Goal: Task Accomplishment & Management: Complete application form

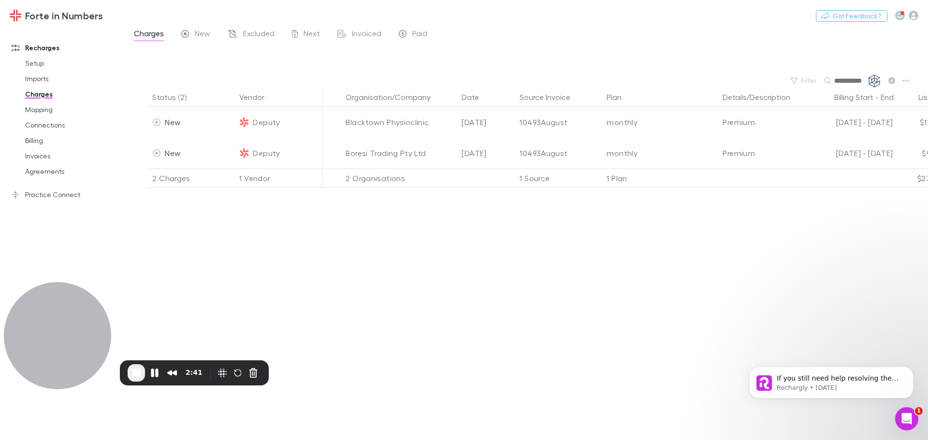
scroll to position [242, 0]
click at [33, 74] on link "Imports" at bounding box center [72, 78] width 115 height 15
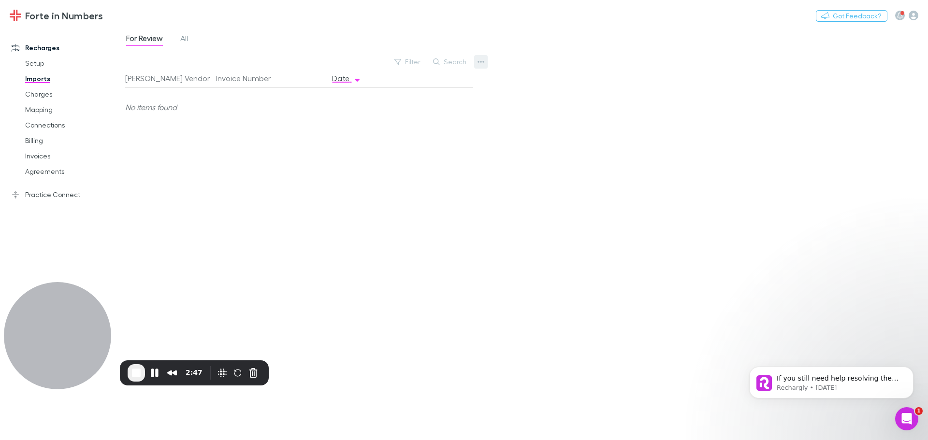
click at [479, 59] on icon "button" at bounding box center [480, 62] width 7 height 8
click at [411, 85] on p "Custom CSV Import" at bounding box center [420, 81] width 117 height 12
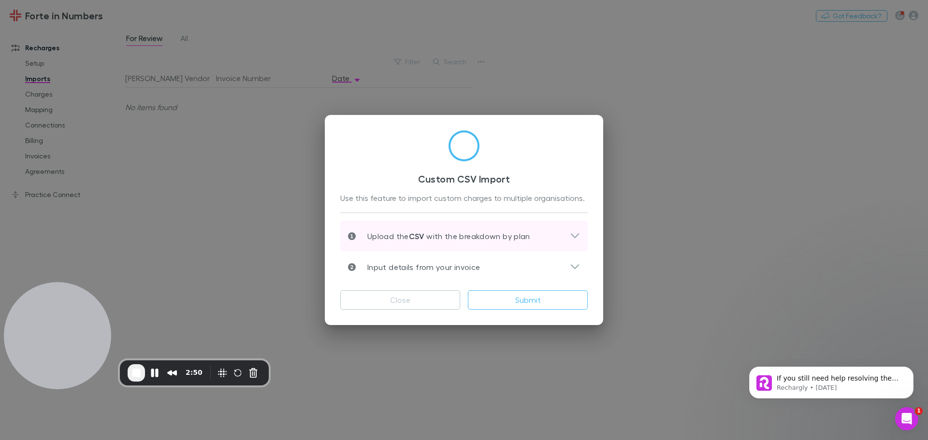
click at [574, 233] on icon at bounding box center [575, 236] width 10 height 12
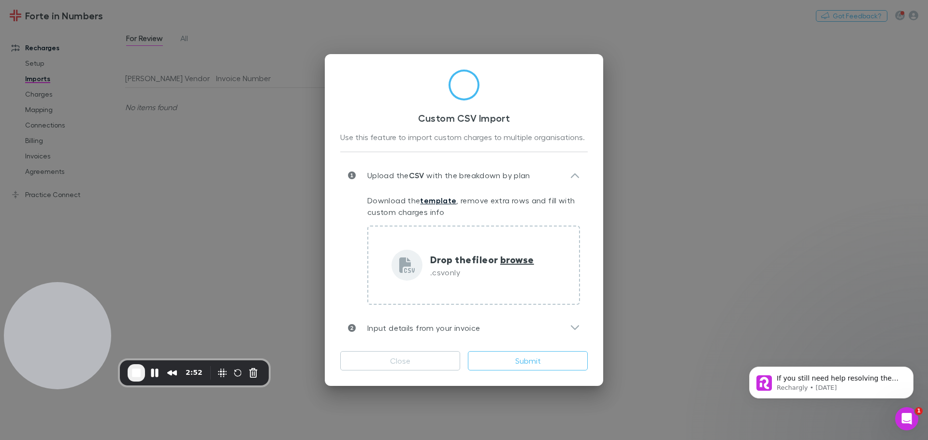
click at [447, 201] on link "template" at bounding box center [438, 201] width 36 height 10
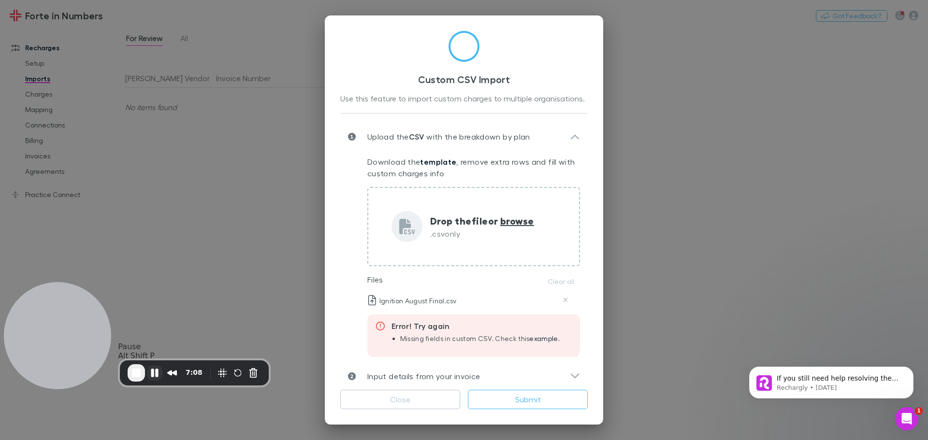
click at [156, 375] on button "Pause Recording" at bounding box center [154, 372] width 15 height 15
click at [149, 368] on span "Play Recording" at bounding box center [155, 374] width 12 height 12
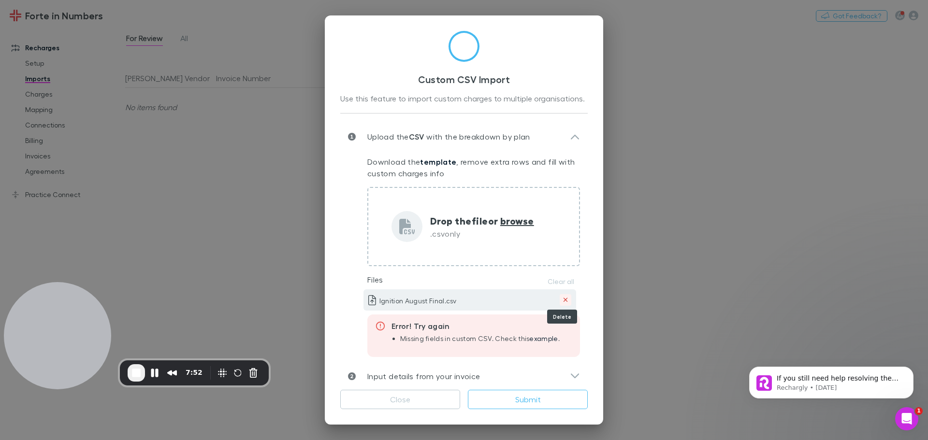
click at [563, 298] on icon "Delete" at bounding box center [565, 300] width 5 height 7
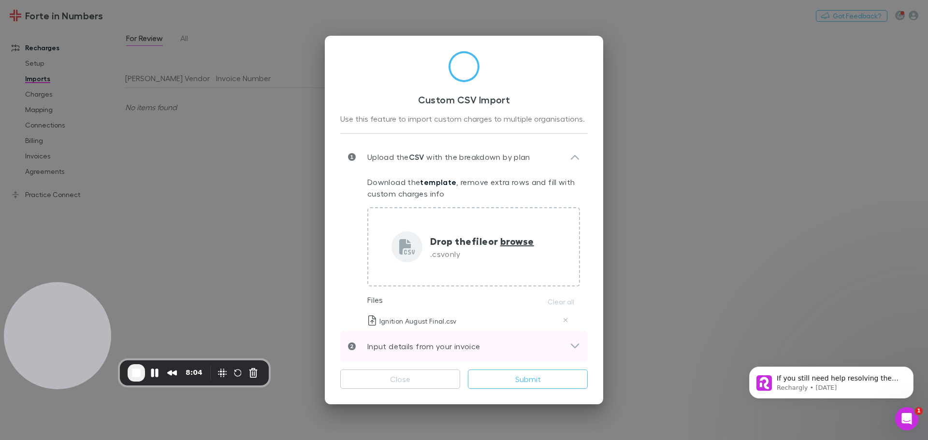
click at [571, 344] on icon at bounding box center [575, 346] width 8 height 5
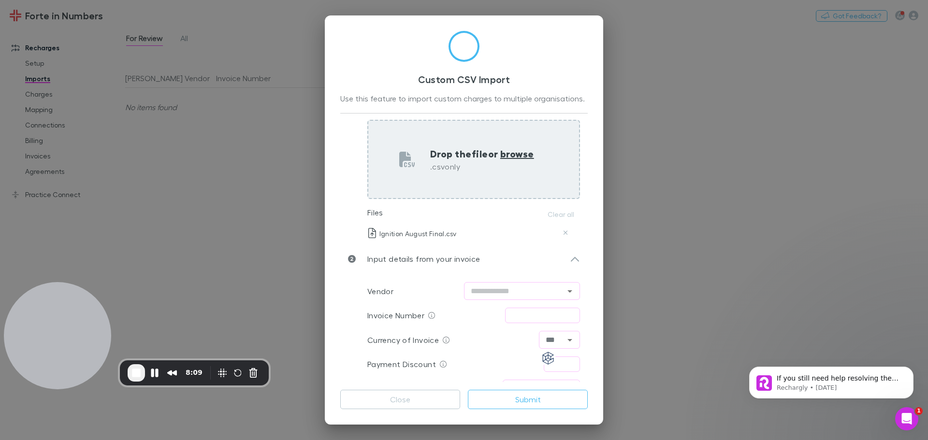
scroll to position [84, 0]
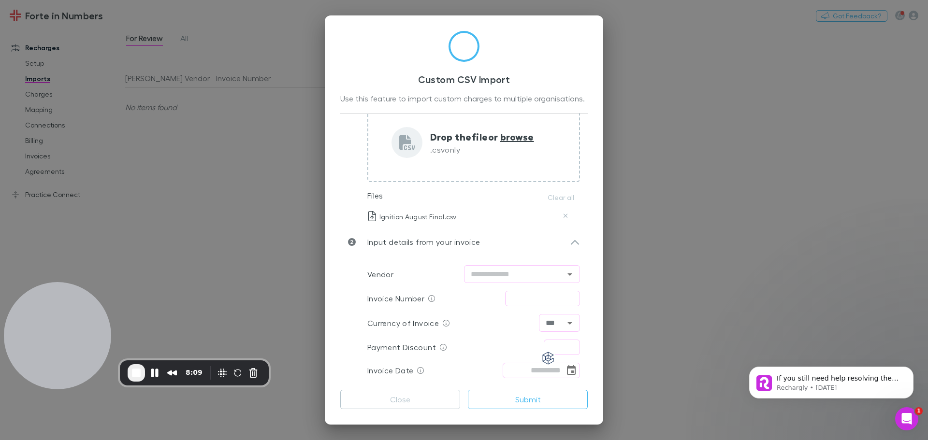
click at [496, 285] on div "Vendor ​" at bounding box center [473, 274] width 213 height 26
click at [501, 273] on input "text" at bounding box center [514, 274] width 94 height 12
click at [483, 294] on li "Ignition" at bounding box center [517, 295] width 116 height 17
type input "********"
click at [529, 303] on input "text" at bounding box center [542, 298] width 75 height 15
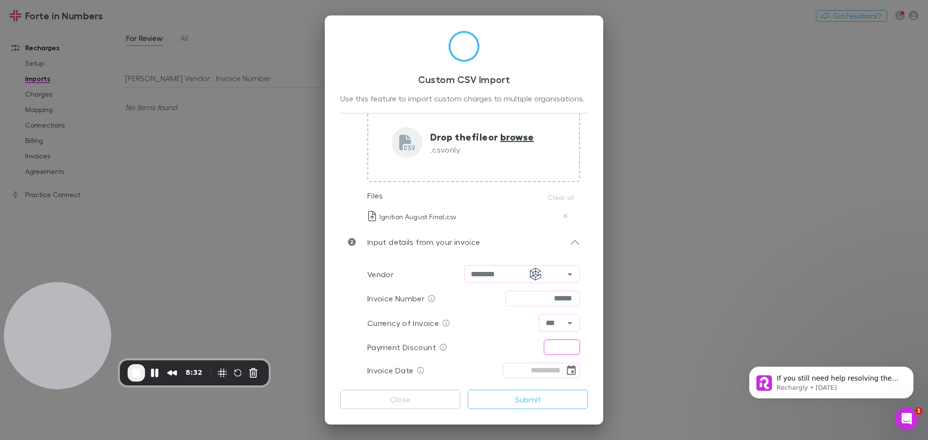
type input "******"
click at [554, 345] on input "text" at bounding box center [562, 347] width 36 height 15
type input "****"
click at [568, 371] on icon "Choose date" at bounding box center [571, 370] width 9 height 10
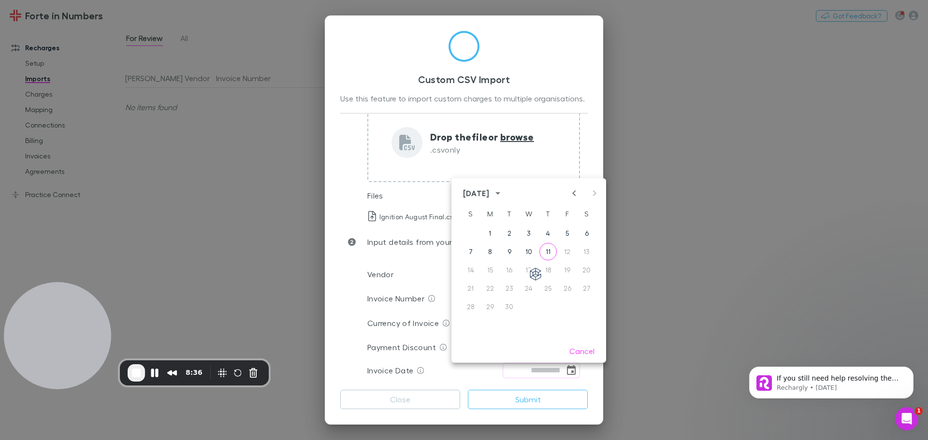
click at [574, 187] on div "[DATE]" at bounding box center [528, 193] width 155 height 14
click at [572, 193] on icon "Previous month" at bounding box center [574, 193] width 12 height 12
click at [474, 330] on button "31" at bounding box center [470, 324] width 17 height 17
type input "**********"
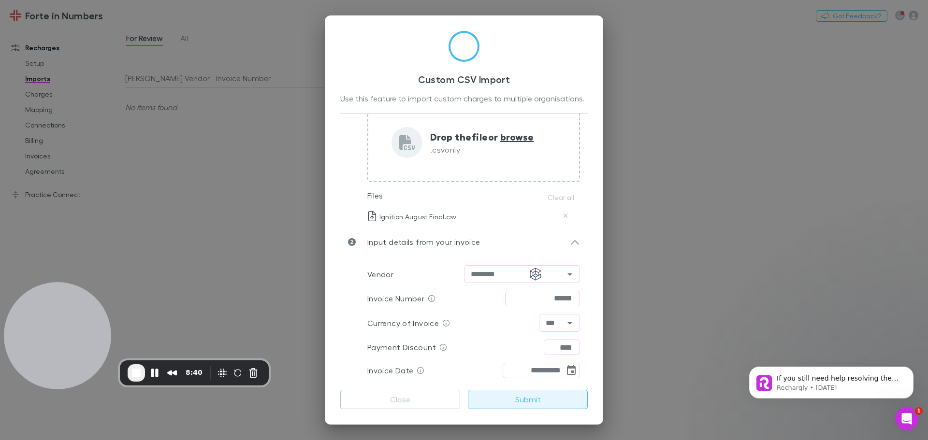
click at [534, 398] on button "Submit" at bounding box center [528, 399] width 120 height 19
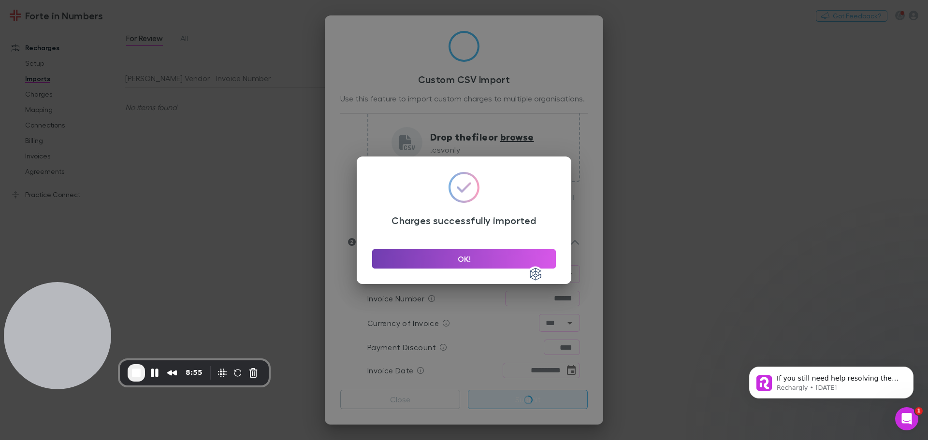
click at [488, 249] on button "OK!" at bounding box center [464, 258] width 184 height 19
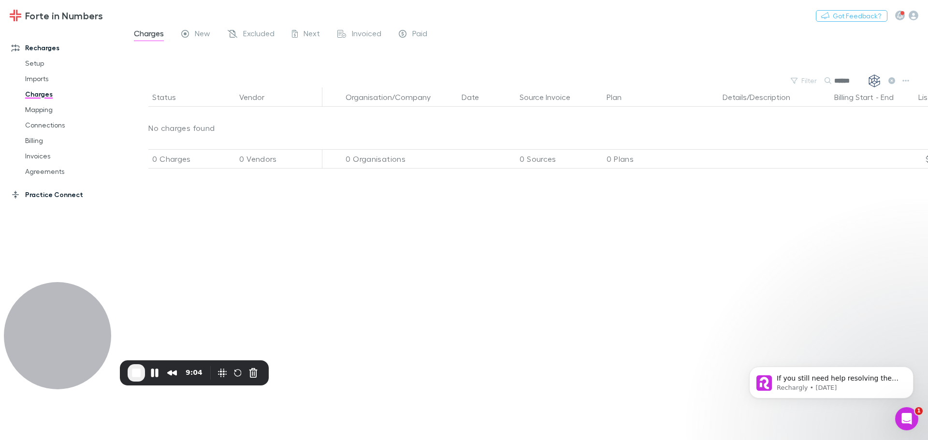
click at [47, 195] on link "Practice Connect" at bounding box center [66, 194] width 129 height 15
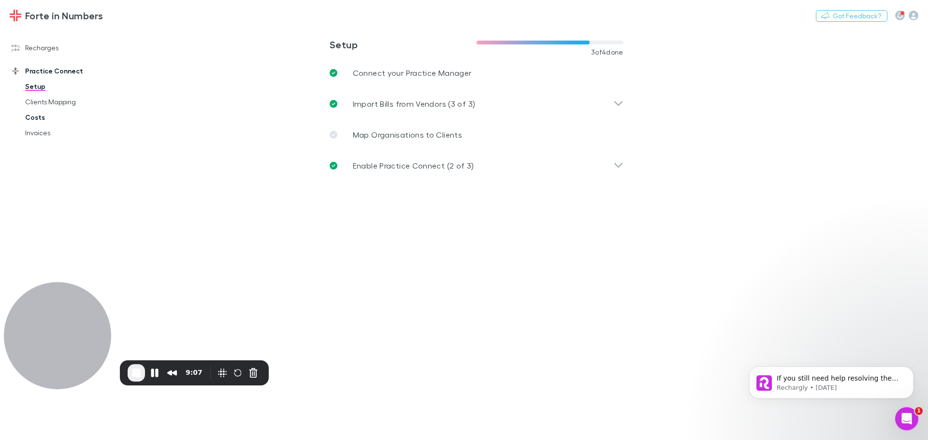
click at [34, 117] on link "Costs" at bounding box center [72, 117] width 115 height 15
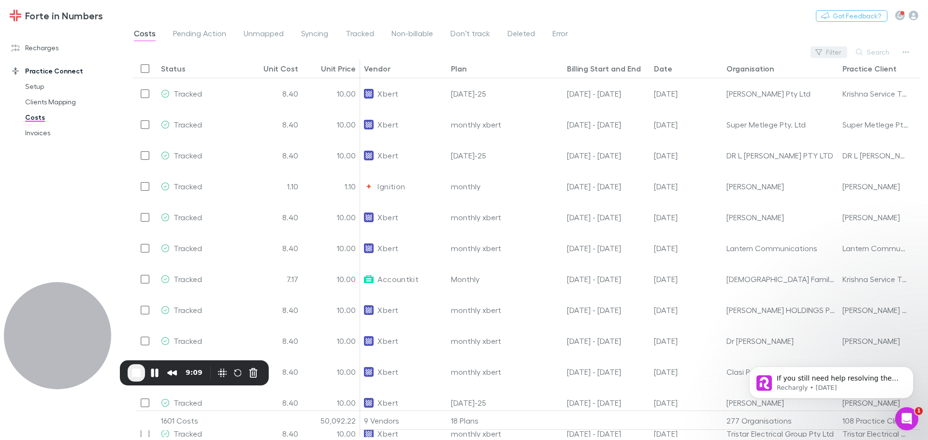
click at [836, 51] on button "Filter" at bounding box center [828, 52] width 37 height 12
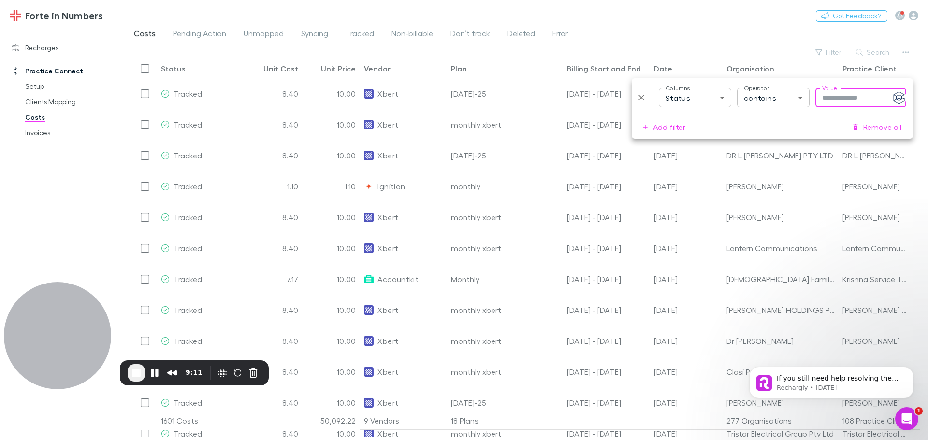
click at [685, 97] on body "Forte in Numbers Nothing Got Feedback? Recharges Setup Imports Charges Mapping …" at bounding box center [464, 220] width 928 height 440
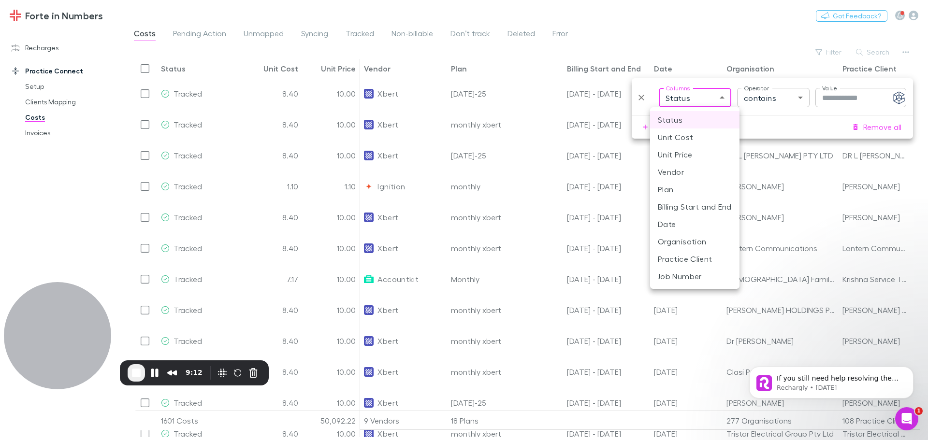
click at [685, 166] on li "Vendor" at bounding box center [694, 171] width 89 height 17
type input "**********"
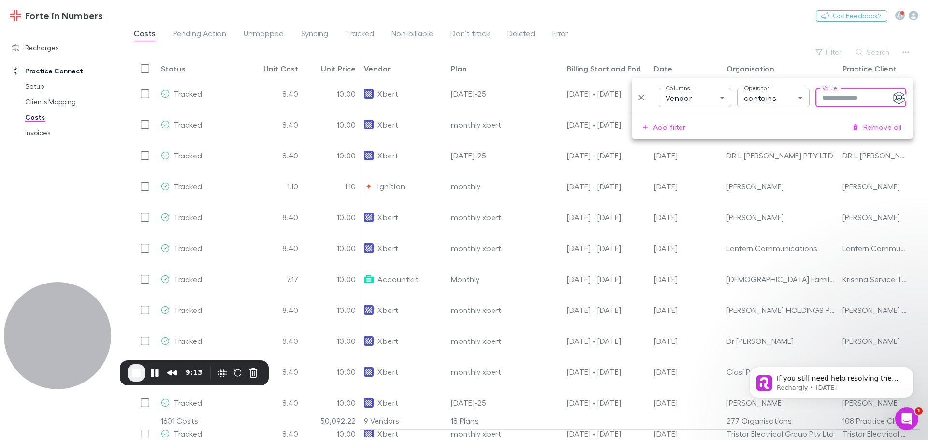
click at [852, 101] on input "Value" at bounding box center [860, 97] width 91 height 19
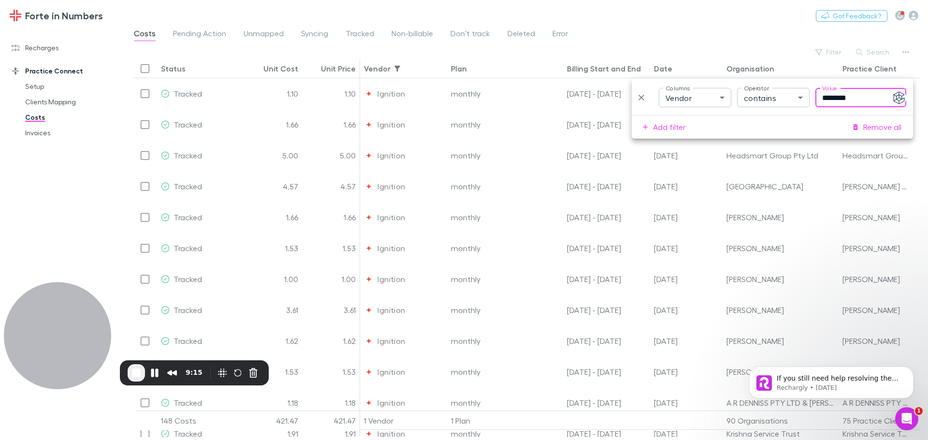
type input "********"
click at [681, 20] on div "Forte in Numbers Nothing Got Feedback?" at bounding box center [464, 15] width 928 height 31
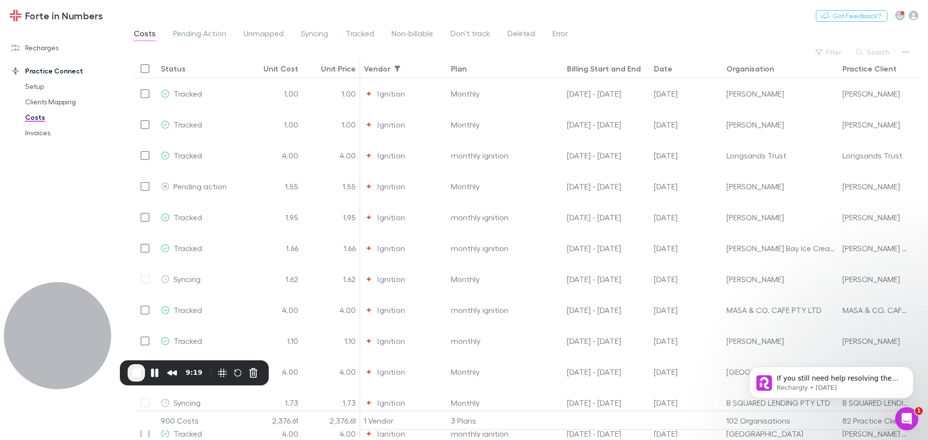
click at [664, 71] on div "Date" at bounding box center [663, 69] width 18 height 10
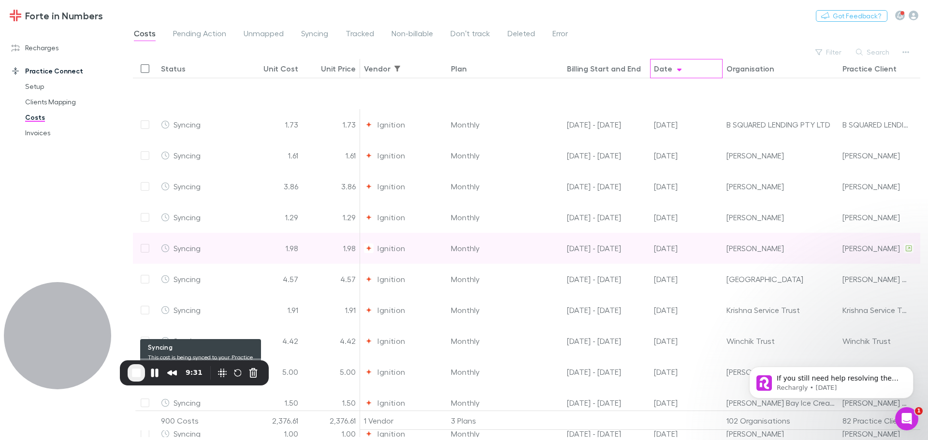
scroll to position [128, 0]
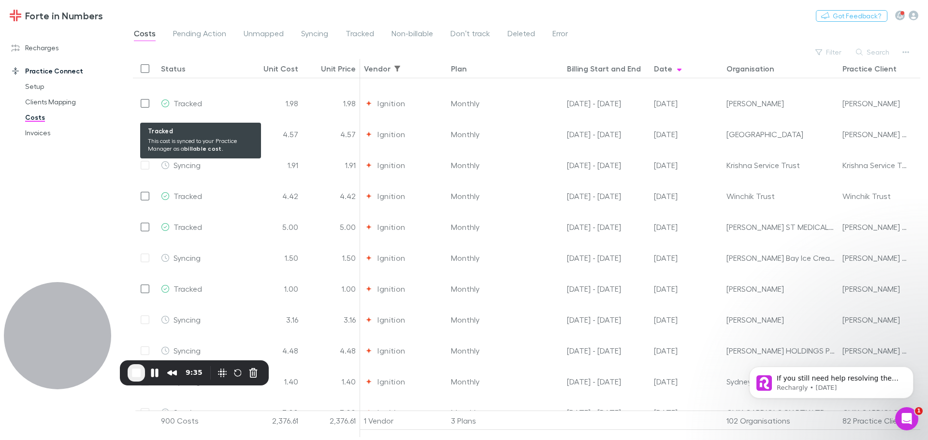
click at [138, 380] on button "End Recording" at bounding box center [136, 372] width 17 height 17
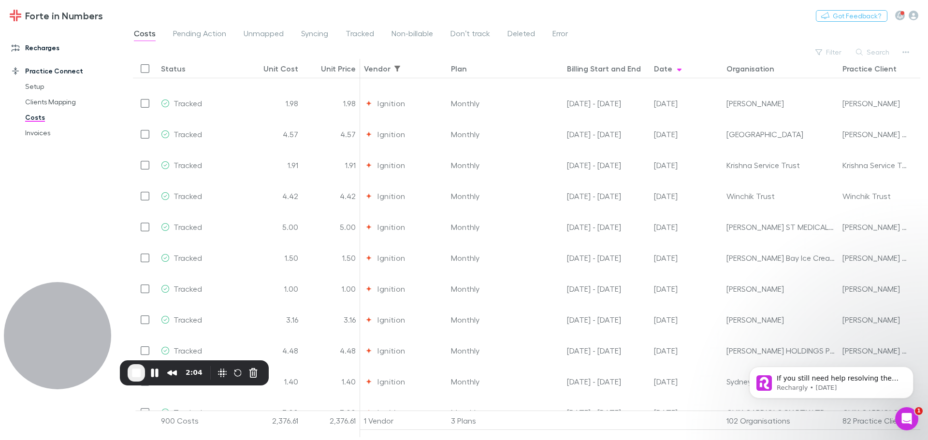
click at [48, 46] on link "Recharges" at bounding box center [66, 47] width 129 height 15
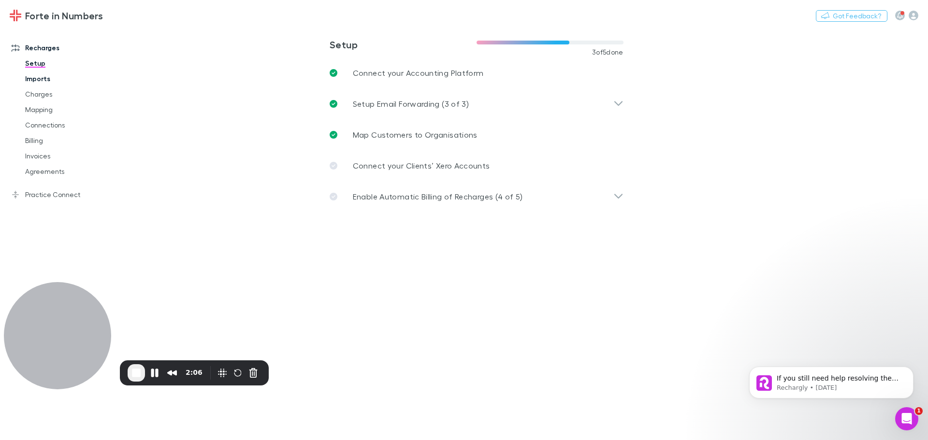
click at [42, 80] on link "Imports" at bounding box center [72, 78] width 115 height 15
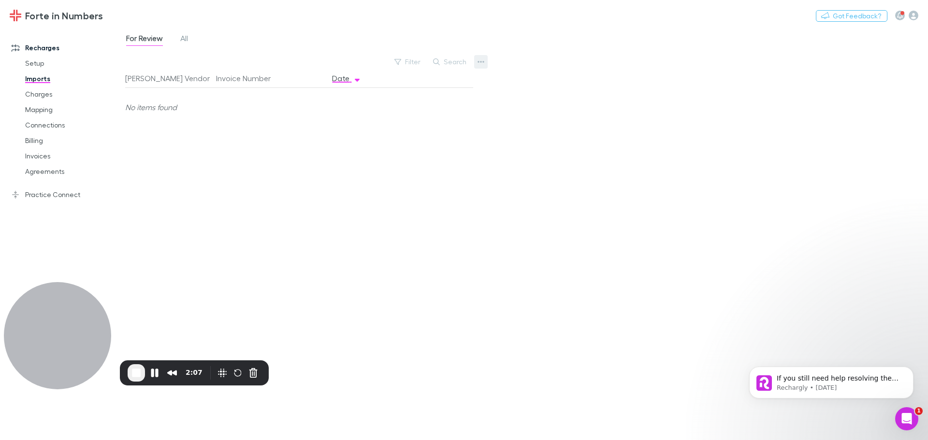
click at [486, 63] on button "button" at bounding box center [481, 62] width 14 height 14
click at [416, 80] on p "Custom CSV Import" at bounding box center [420, 81] width 117 height 12
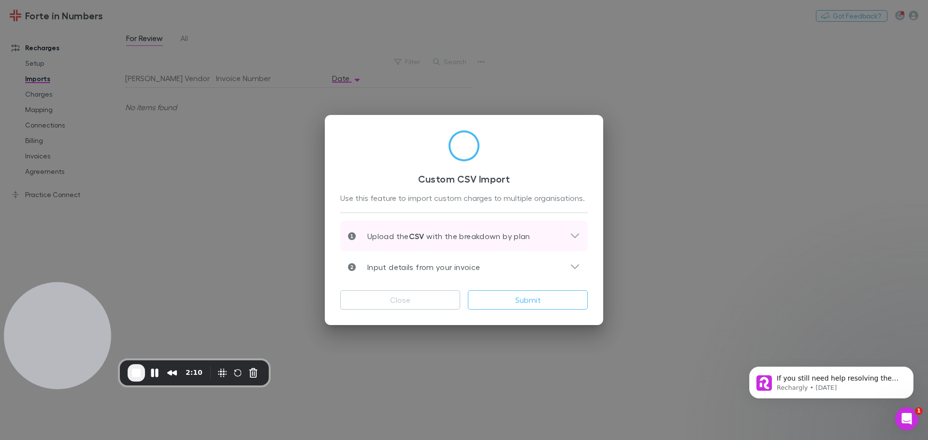
click at [574, 234] on icon at bounding box center [575, 236] width 10 height 12
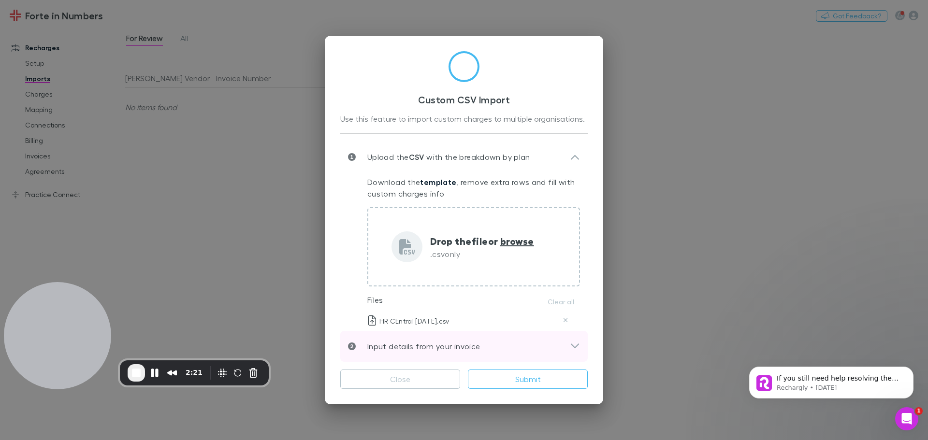
click at [574, 344] on icon at bounding box center [575, 347] width 10 height 12
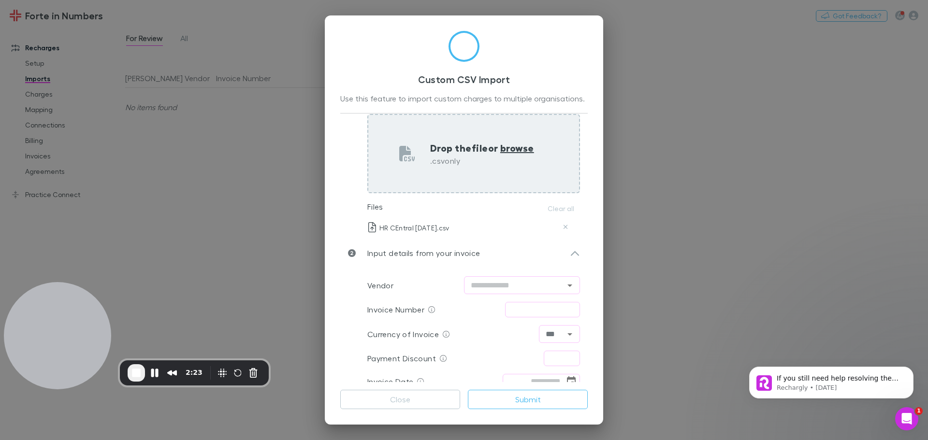
scroll to position [84, 0]
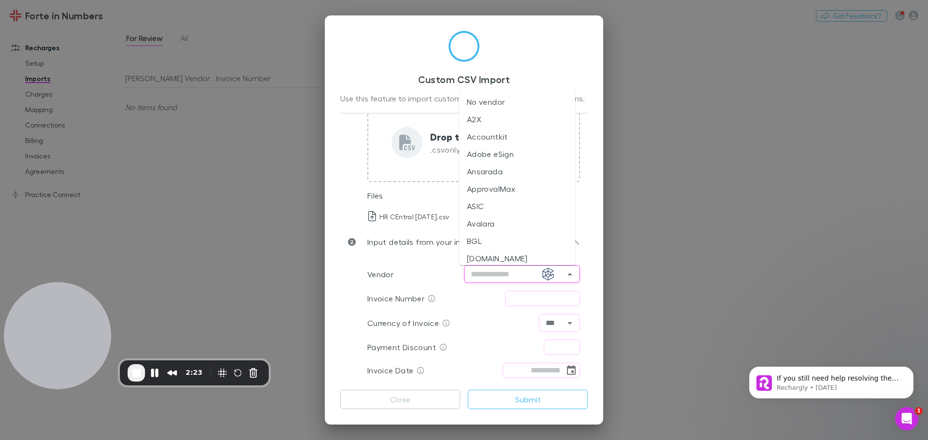
click at [485, 276] on input "text" at bounding box center [514, 274] width 94 height 12
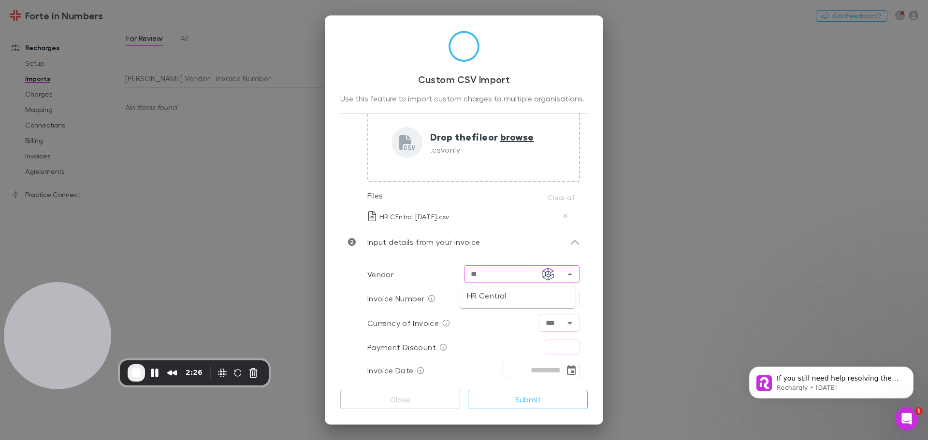
click at [472, 290] on li "HR Central" at bounding box center [517, 295] width 116 height 17
type input "**********"
click at [522, 290] on div "Invoice Number ​" at bounding box center [473, 298] width 213 height 23
click at [520, 293] on input "text" at bounding box center [542, 298] width 75 height 15
type input "*****"
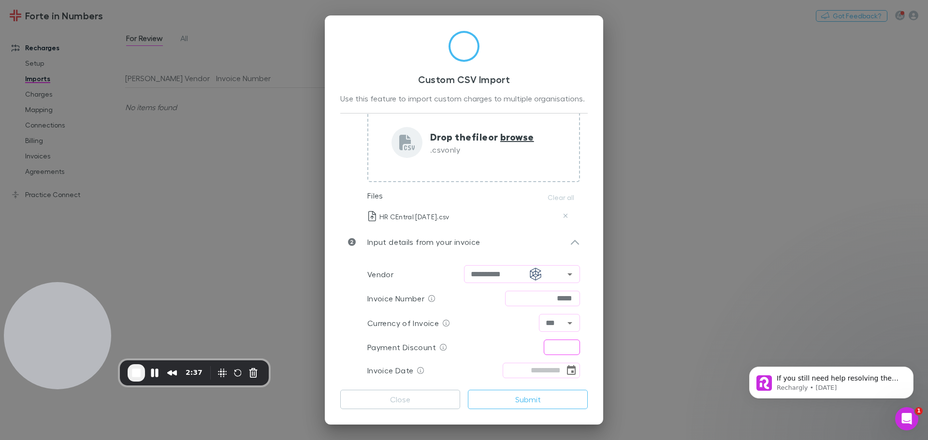
click at [550, 346] on input "text" at bounding box center [562, 347] width 36 height 15
type input "****"
click at [502, 369] on input "tel" at bounding box center [533, 370] width 62 height 15
type input "**********"
click at [509, 392] on button "Submit" at bounding box center [528, 399] width 120 height 19
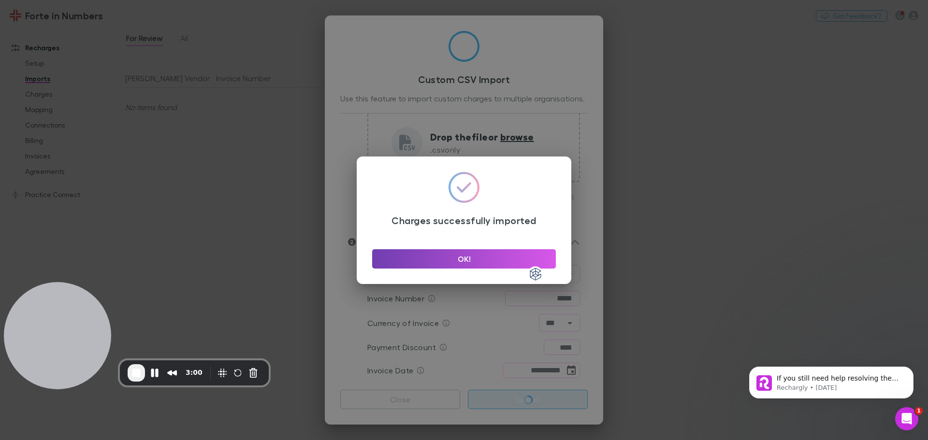
click at [445, 255] on button "OK!" at bounding box center [464, 258] width 184 height 19
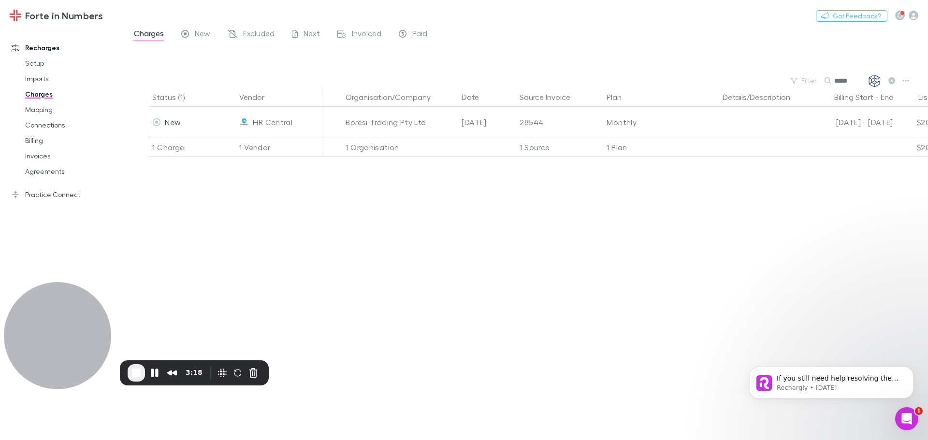
click at [135, 370] on span "End Recording" at bounding box center [136, 373] width 12 height 12
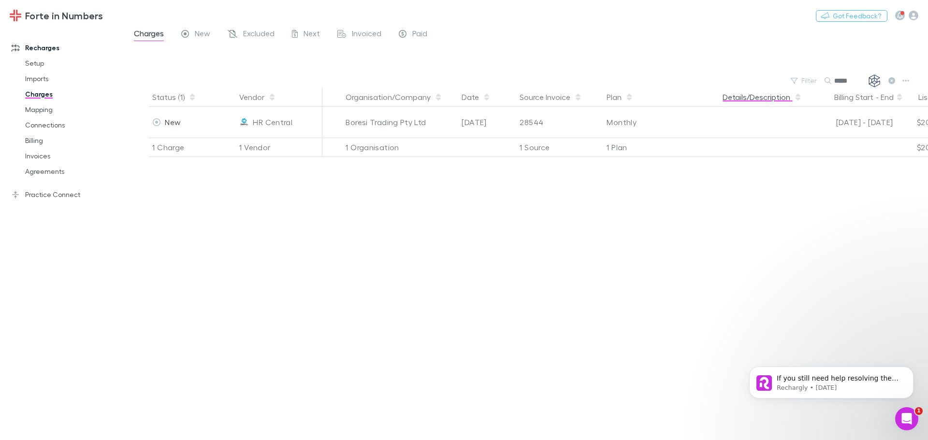
drag, startPoint x: 860, startPoint y: 84, endPoint x: 776, endPoint y: 103, distance: 85.7
click at [776, 103] on main "Charges New Excluded Next Invoiced Paid Filter Search ***** Status (1) Vendor O…" at bounding box center [526, 233] width 803 height 413
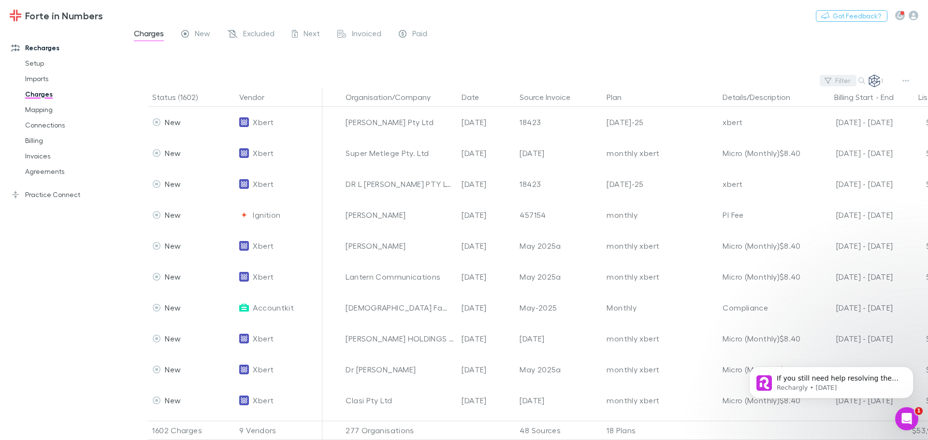
click at [793, 81] on div "Filter Search" at bounding box center [526, 81] width 803 height 14
click at [831, 75] on button "Filter" at bounding box center [832, 81] width 37 height 12
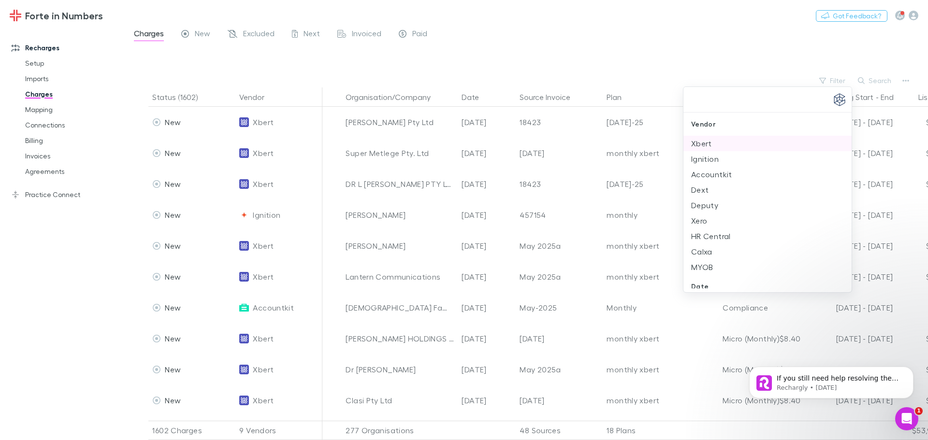
click at [697, 139] on li "Xbert" at bounding box center [767, 143] width 168 height 15
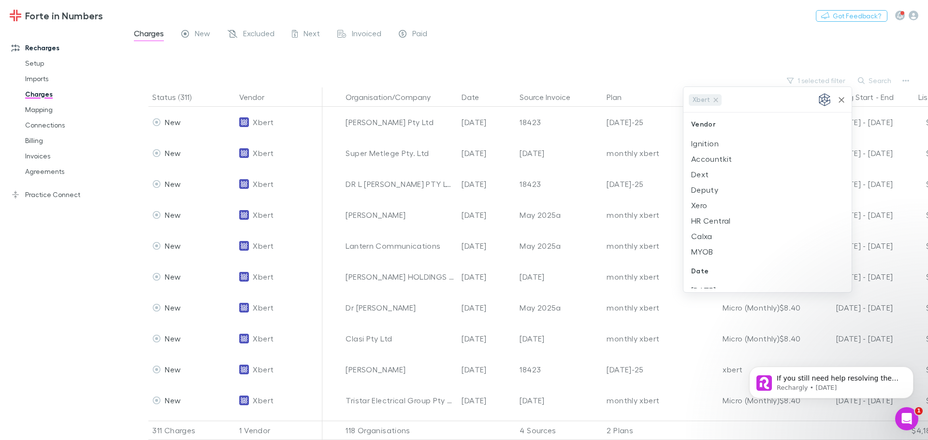
click at [609, 22] on div at bounding box center [464, 220] width 928 height 440
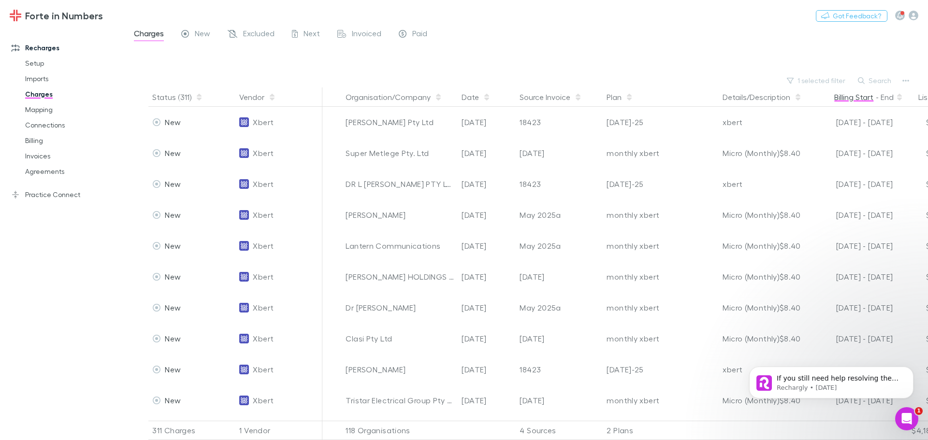
click at [845, 100] on button "Billing Start" at bounding box center [853, 96] width 39 height 19
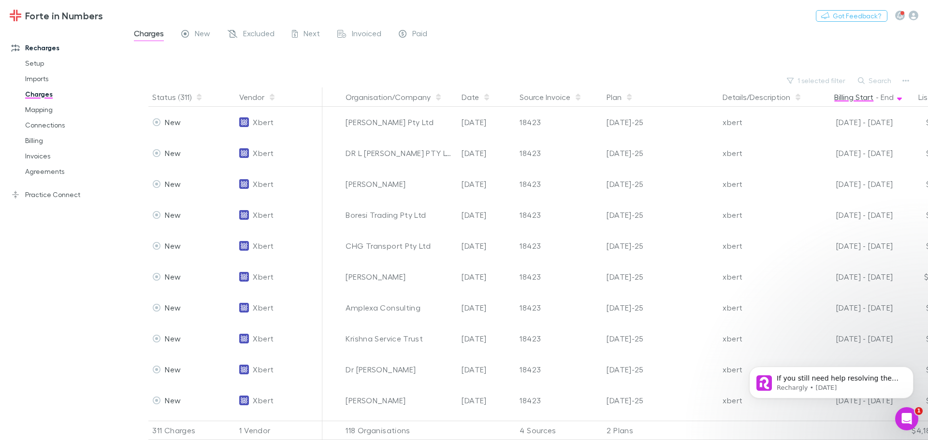
click at [845, 100] on button "Billing Start" at bounding box center [853, 96] width 39 height 19
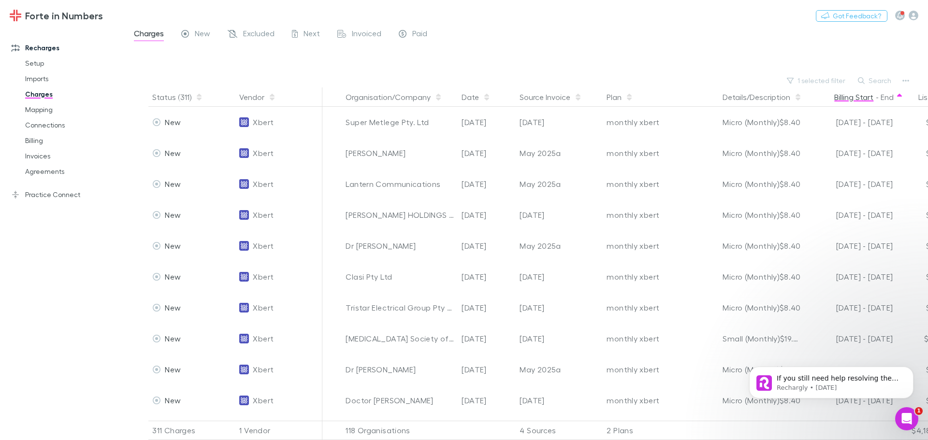
click at [845, 100] on button "Billing Start" at bounding box center [853, 96] width 39 height 19
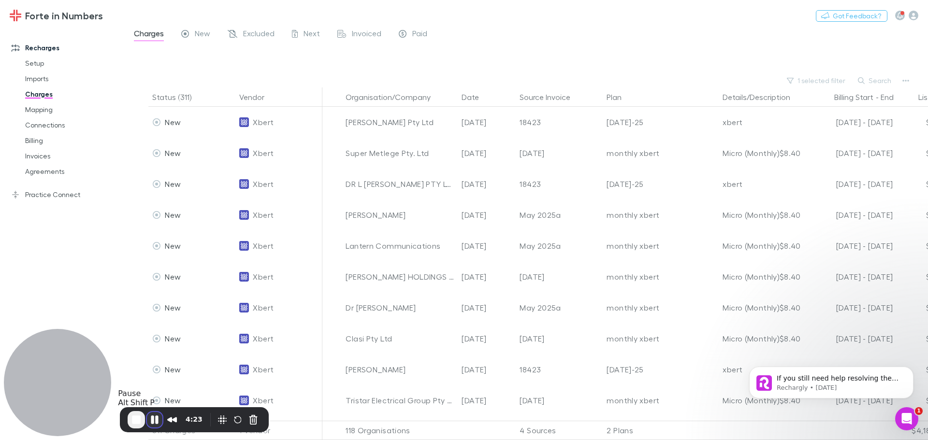
click at [156, 420] on button "Pause Recording" at bounding box center [154, 419] width 15 height 15
click at [50, 82] on link "Imports" at bounding box center [72, 78] width 115 height 15
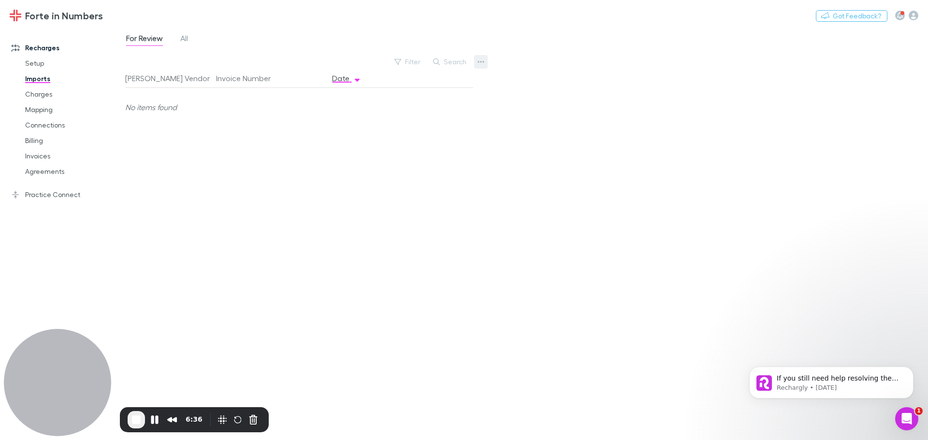
click at [487, 64] on button "button" at bounding box center [481, 62] width 14 height 14
click at [444, 83] on p "Custom CSV Import" at bounding box center [420, 81] width 117 height 12
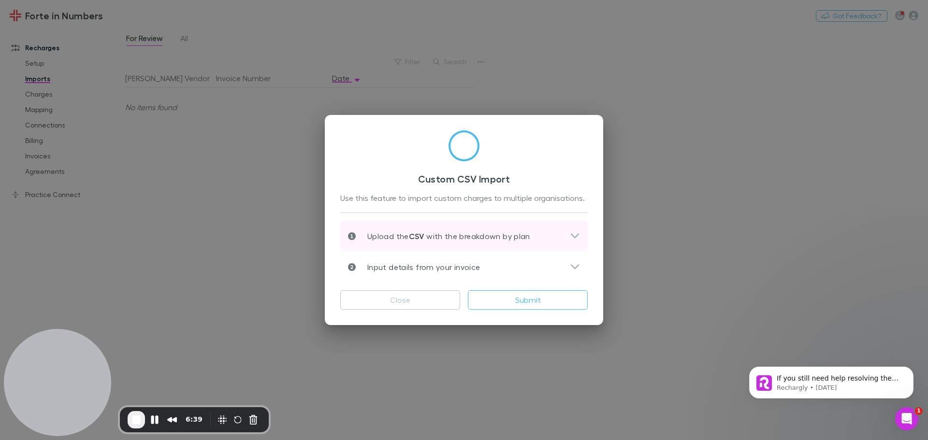
click at [572, 236] on icon at bounding box center [575, 235] width 8 height 5
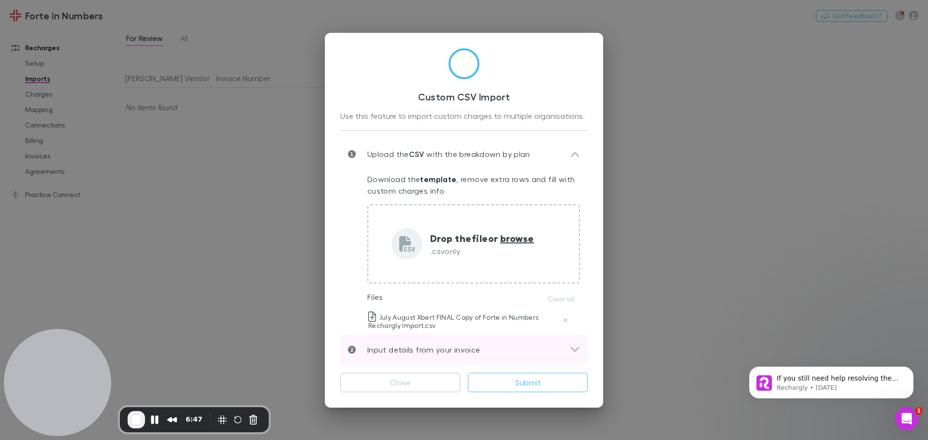
click at [580, 348] on div "Input details from your invoice" at bounding box center [463, 349] width 247 height 31
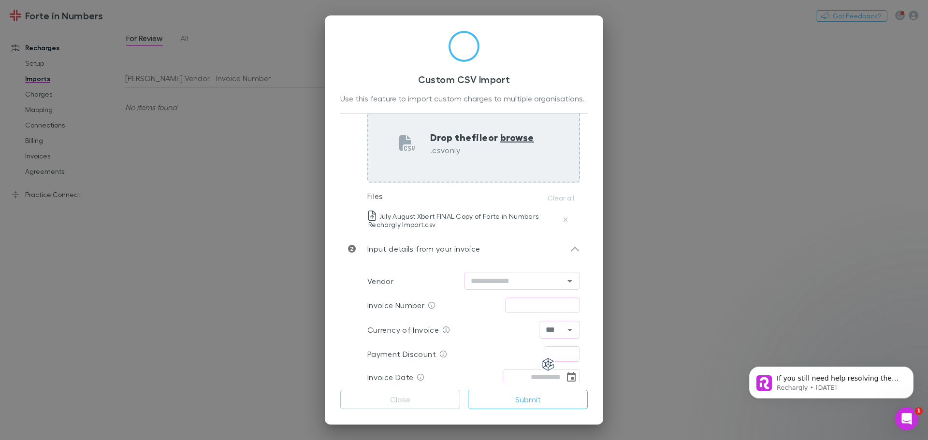
scroll to position [90, 0]
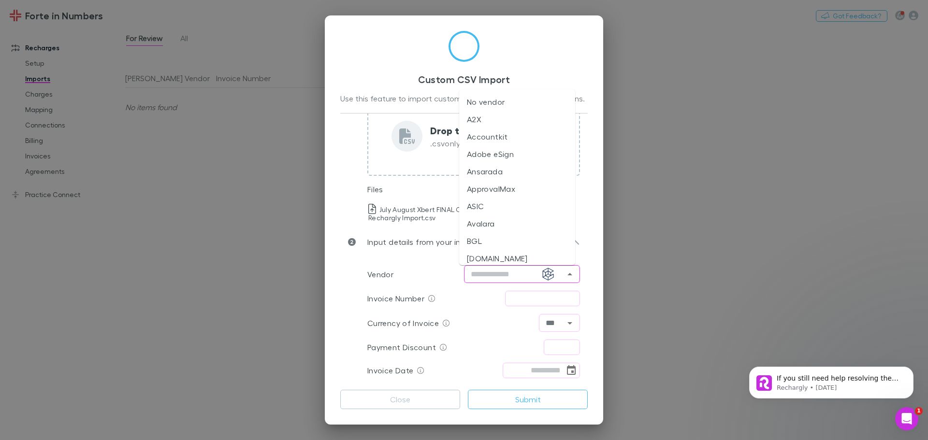
click at [507, 278] on input "text" at bounding box center [514, 274] width 94 height 12
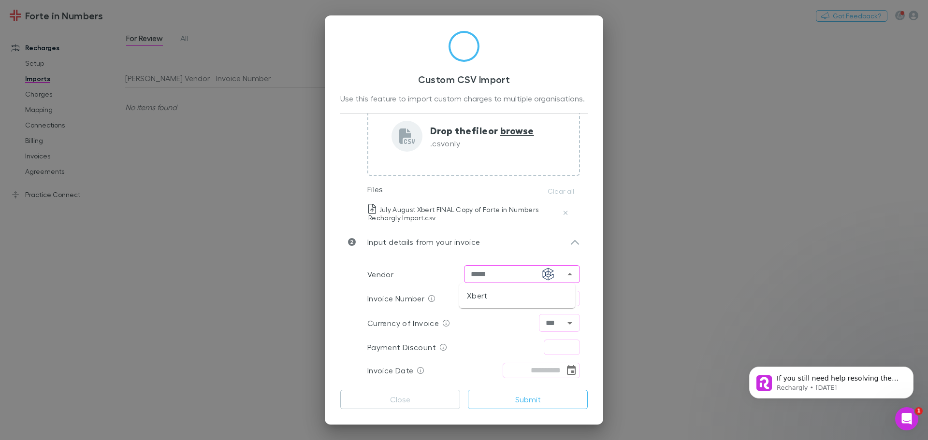
click at [479, 295] on li "Xbert" at bounding box center [517, 295] width 116 height 17
type input "*****"
click at [516, 301] on input "text" at bounding box center [542, 298] width 75 height 15
type input "*****"
click at [559, 348] on input "text" at bounding box center [562, 347] width 36 height 15
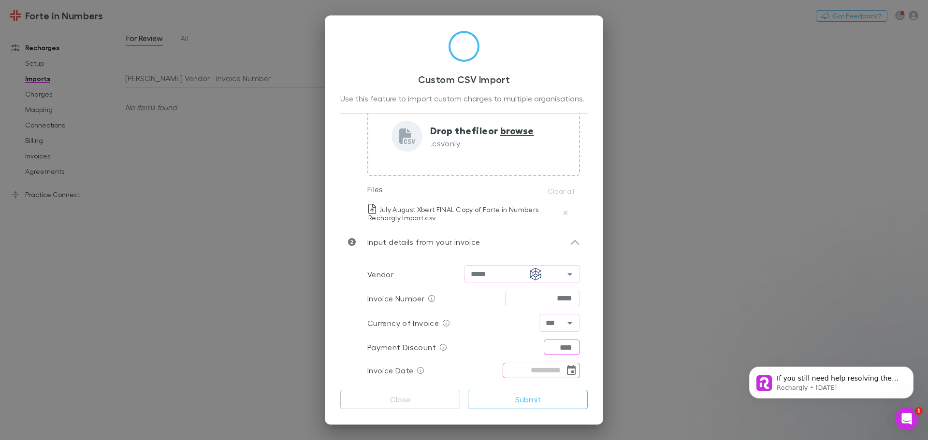
type input "****"
click at [527, 370] on input "tel" at bounding box center [533, 370] width 62 height 15
type input "**********"
click at [506, 394] on button "Submit" at bounding box center [528, 399] width 120 height 19
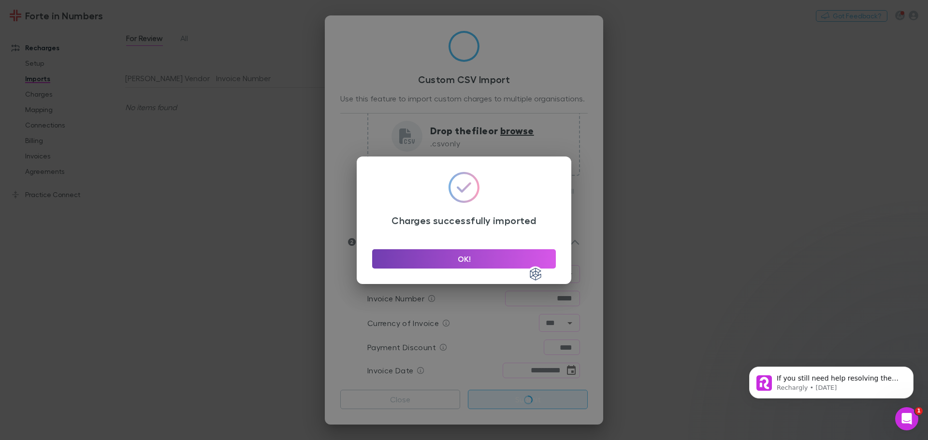
click at [507, 254] on button "OK!" at bounding box center [464, 258] width 184 height 19
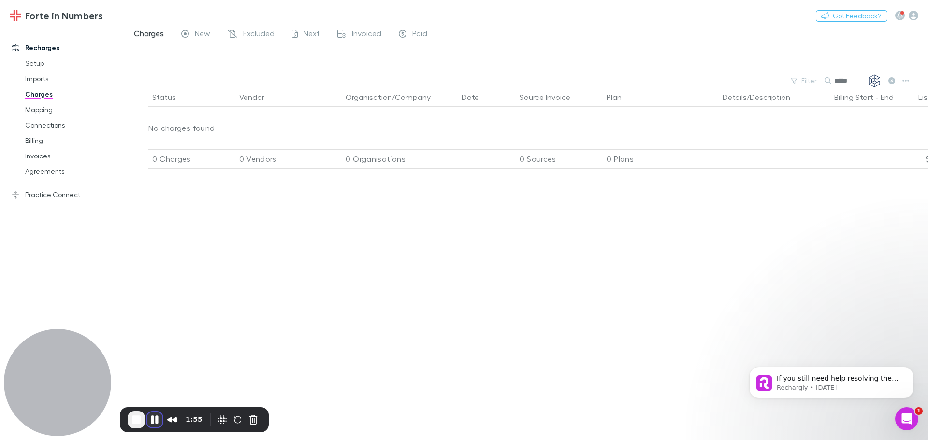
click at [151, 417] on button "Pause Recording" at bounding box center [154, 419] width 15 height 15
click at [39, 77] on link "Imports" at bounding box center [72, 78] width 115 height 15
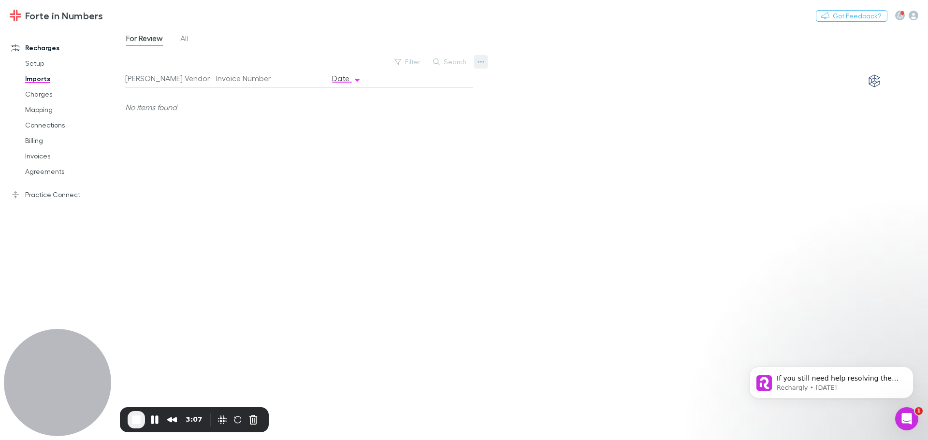
click at [485, 66] on button "button" at bounding box center [481, 62] width 14 height 14
click at [440, 79] on p "Custom CSV Import" at bounding box center [420, 81] width 117 height 12
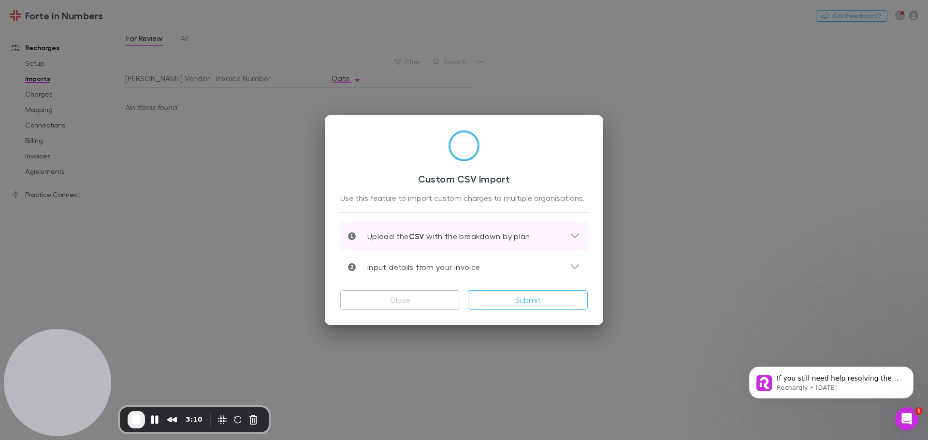
click at [576, 237] on icon at bounding box center [575, 235] width 8 height 5
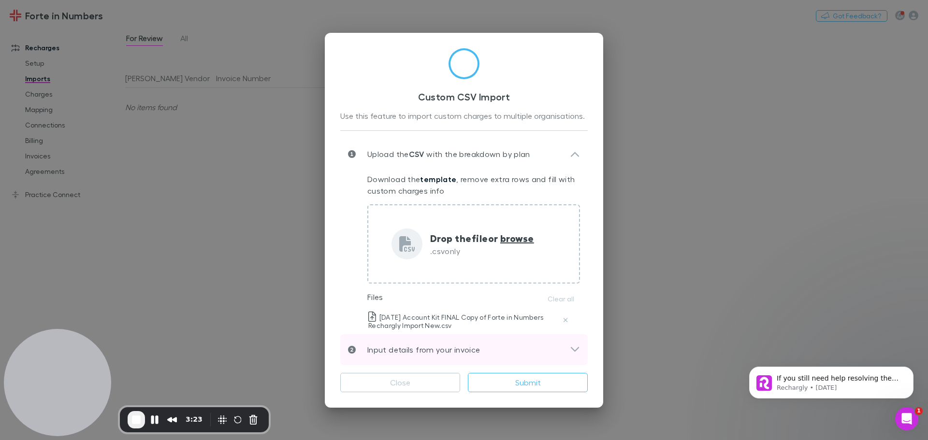
click at [575, 350] on icon at bounding box center [575, 350] width 10 height 12
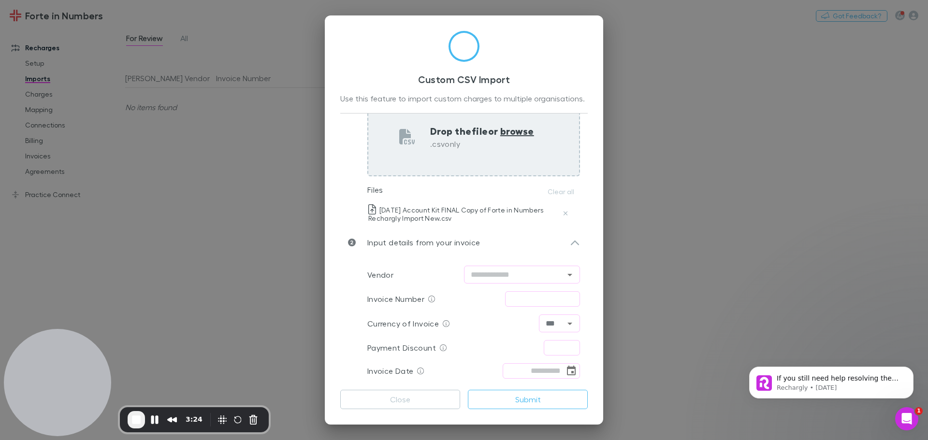
scroll to position [90, 0]
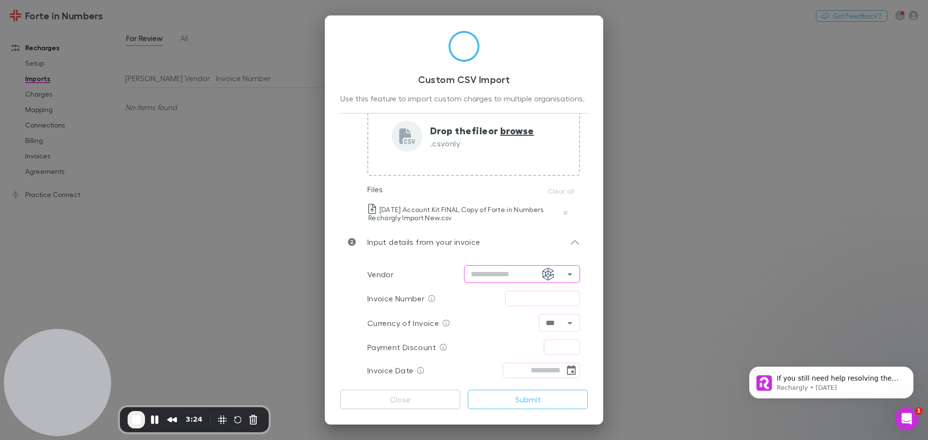
click at [504, 280] on input "text" at bounding box center [514, 274] width 94 height 12
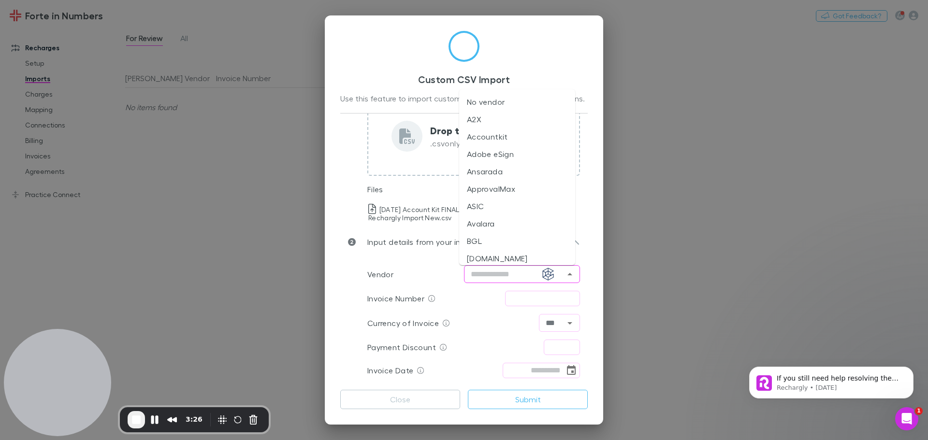
click at [484, 131] on li "Accountkit" at bounding box center [517, 136] width 116 height 17
type input "**********"
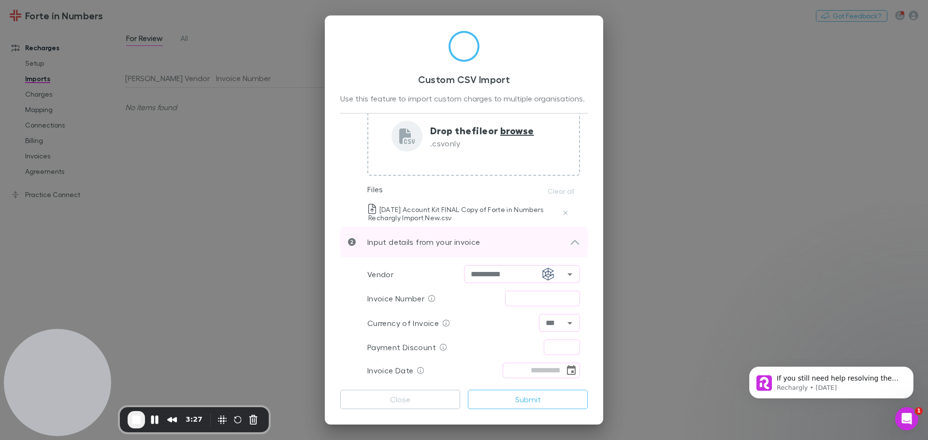
drag, startPoint x: 536, startPoint y: 300, endPoint x: 513, endPoint y: 227, distance: 76.9
click at [536, 300] on input "text" at bounding box center [542, 298] width 75 height 15
type input "********"
click at [560, 344] on input "text" at bounding box center [562, 347] width 36 height 15
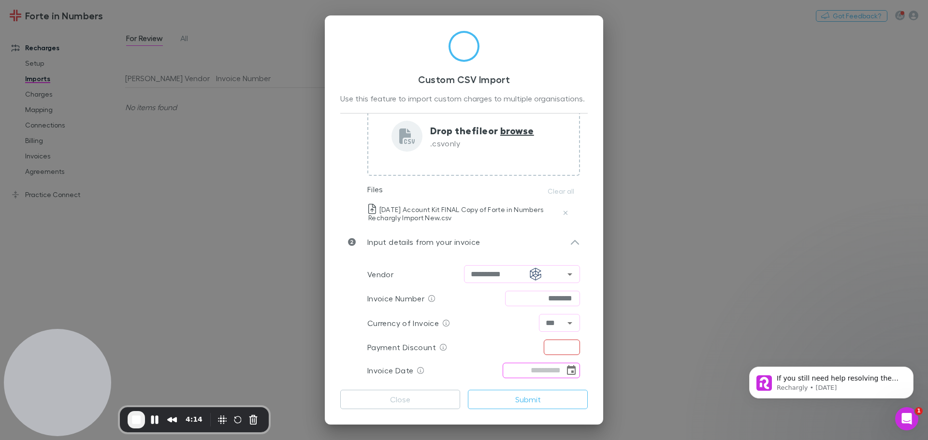
click at [570, 371] on icon "Choose date" at bounding box center [571, 370] width 9 height 10
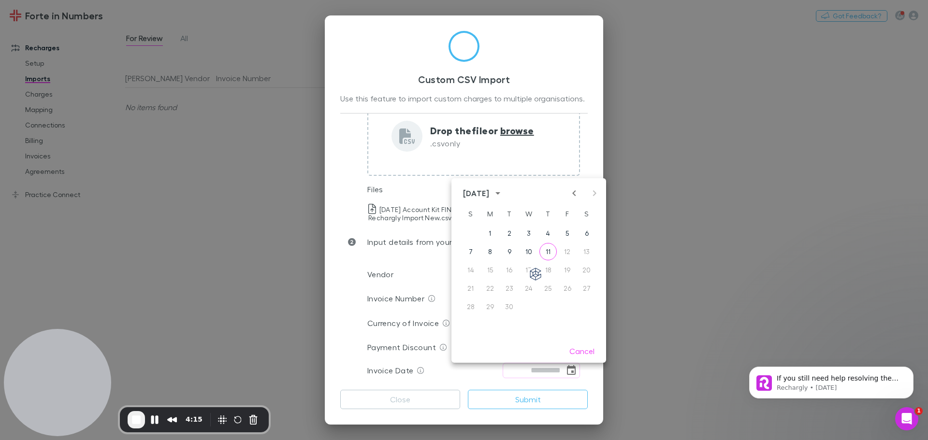
click at [573, 189] on icon "Previous month" at bounding box center [574, 193] width 12 height 12
click at [473, 323] on button "31" at bounding box center [470, 324] width 17 height 17
type input "**********"
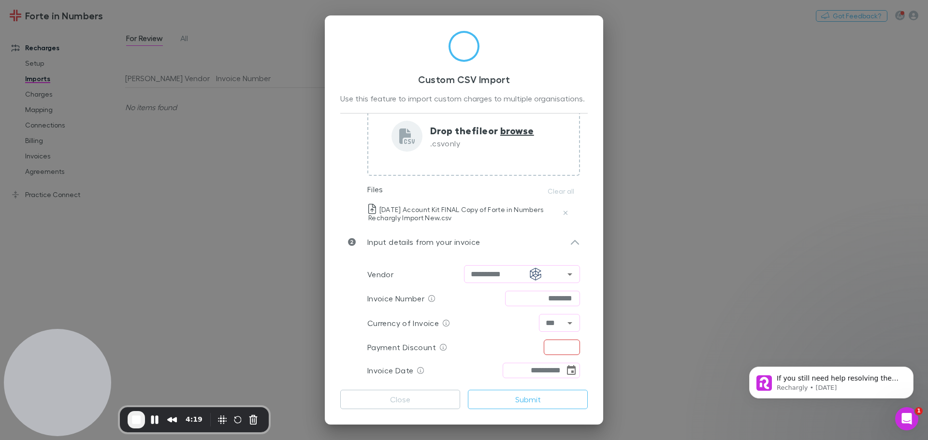
click at [538, 349] on div "Payment Discount ​" at bounding box center [473, 347] width 213 height 23
click at [550, 348] on input "text" at bounding box center [562, 347] width 36 height 15
click at [533, 402] on button "Submit" at bounding box center [528, 399] width 120 height 19
click at [554, 347] on input "text" at bounding box center [562, 347] width 36 height 15
click at [419, 397] on button "Close" at bounding box center [400, 399] width 120 height 19
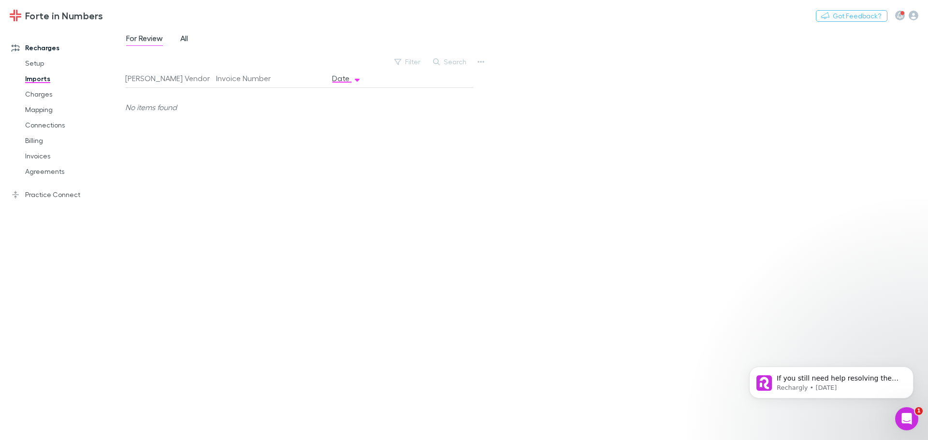
click at [181, 37] on span "All" at bounding box center [184, 39] width 8 height 13
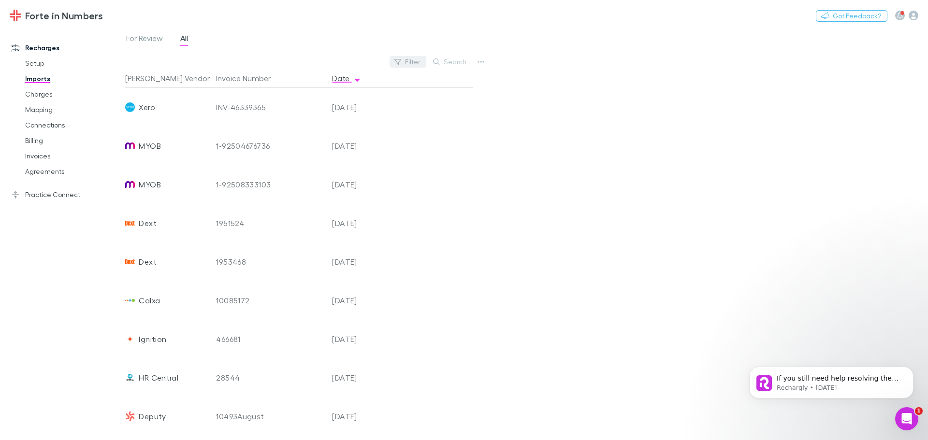
click at [405, 61] on button "Filter" at bounding box center [407, 62] width 37 height 12
type input "***"
click at [325, 123] on li "Accountkit" at bounding box center [343, 124] width 168 height 15
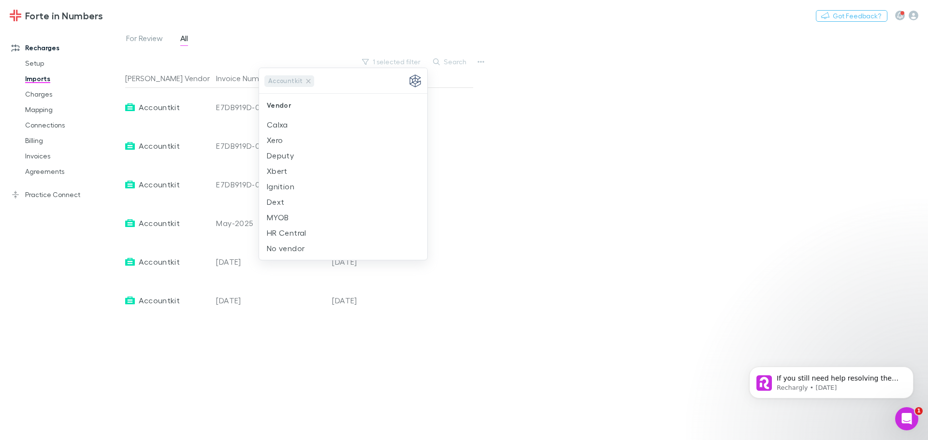
click at [578, 175] on div at bounding box center [464, 220] width 928 height 440
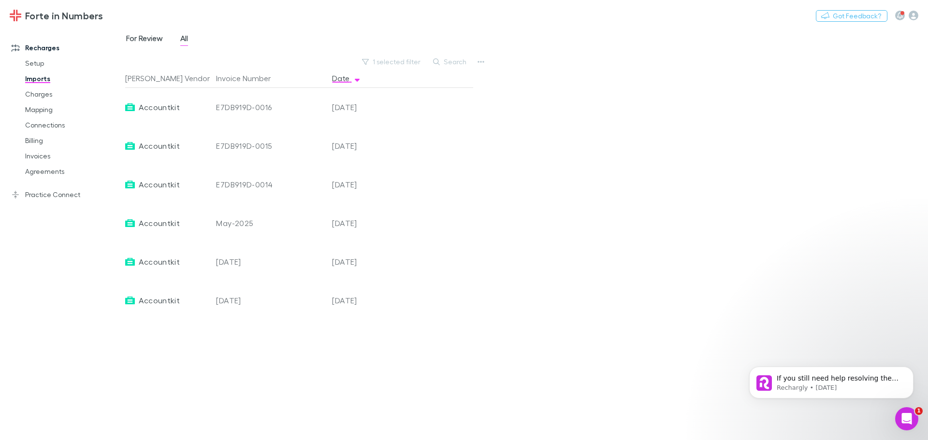
click at [154, 38] on span "For Review" at bounding box center [144, 39] width 37 height 13
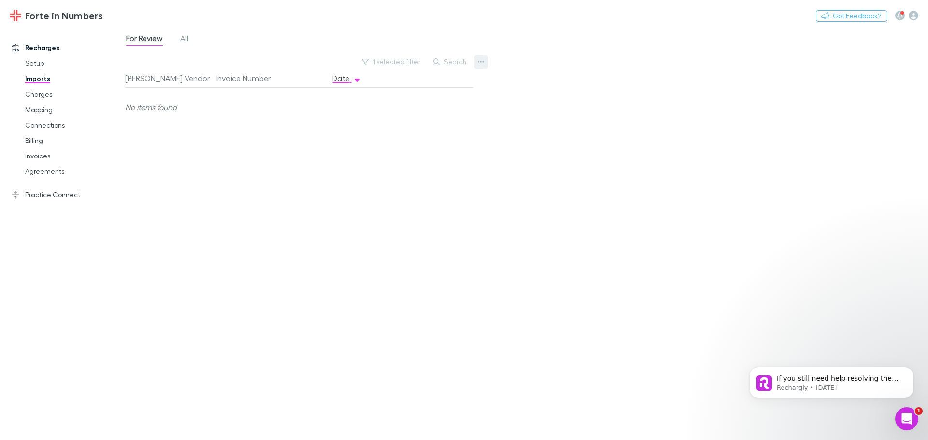
click at [481, 66] on button "button" at bounding box center [481, 62] width 14 height 14
click at [422, 82] on p "Custom CSV Import" at bounding box center [420, 81] width 117 height 12
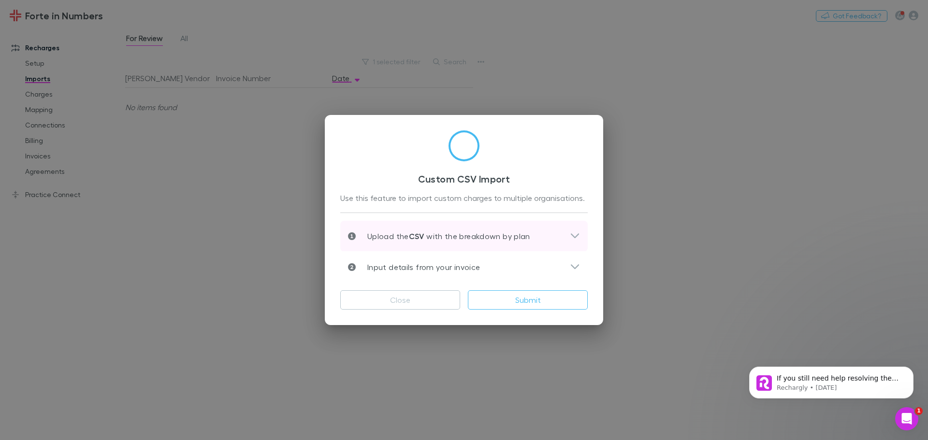
click at [556, 236] on div "Upload the CSV with the breakdown by plan" at bounding box center [459, 236] width 222 height 12
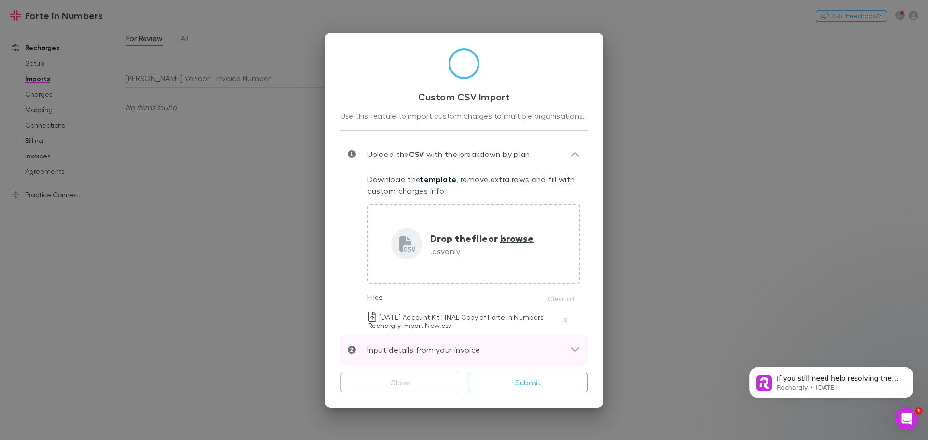
click at [578, 349] on icon at bounding box center [575, 350] width 10 height 12
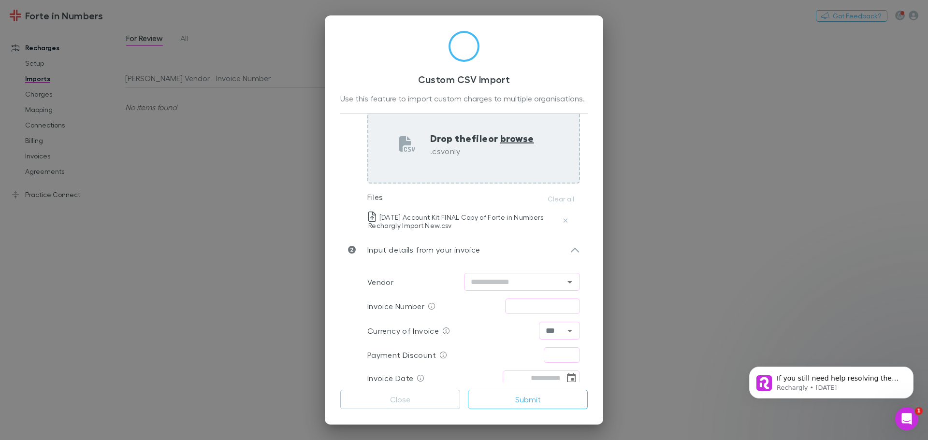
scroll to position [90, 0]
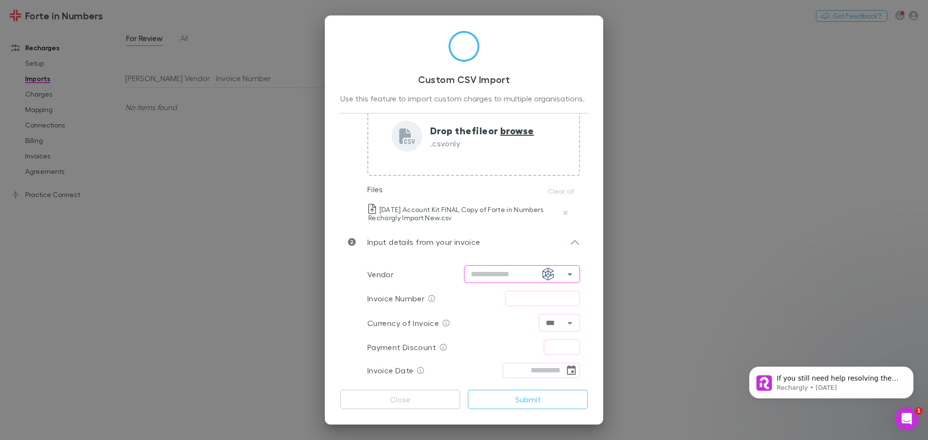
click at [492, 274] on input "text" at bounding box center [514, 274] width 94 height 12
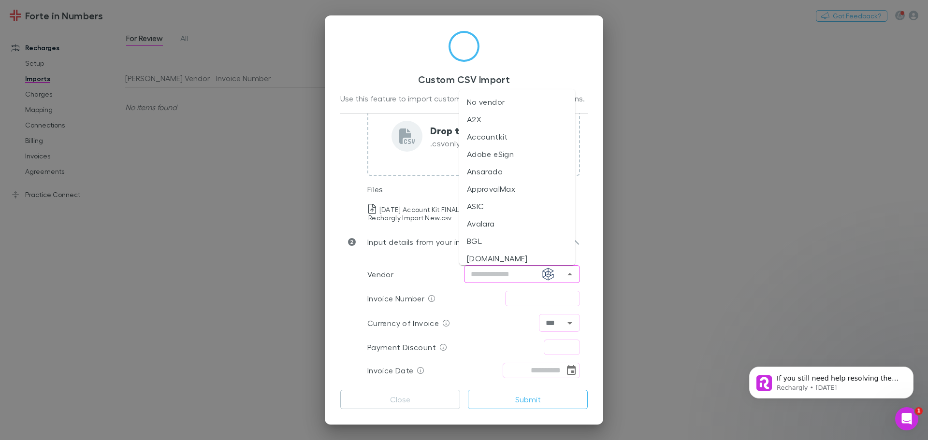
click at [499, 140] on li "Accountkit" at bounding box center [517, 136] width 116 height 17
type input "**********"
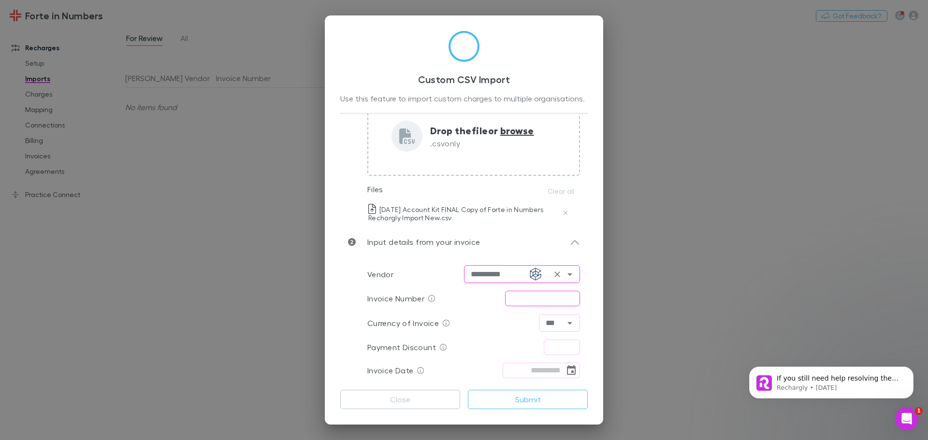
click at [549, 296] on input "text" at bounding box center [542, 298] width 75 height 15
type input "***"
click at [561, 352] on input "text" at bounding box center [562, 347] width 36 height 15
click at [571, 369] on icon "Choose date" at bounding box center [571, 370] width 9 height 10
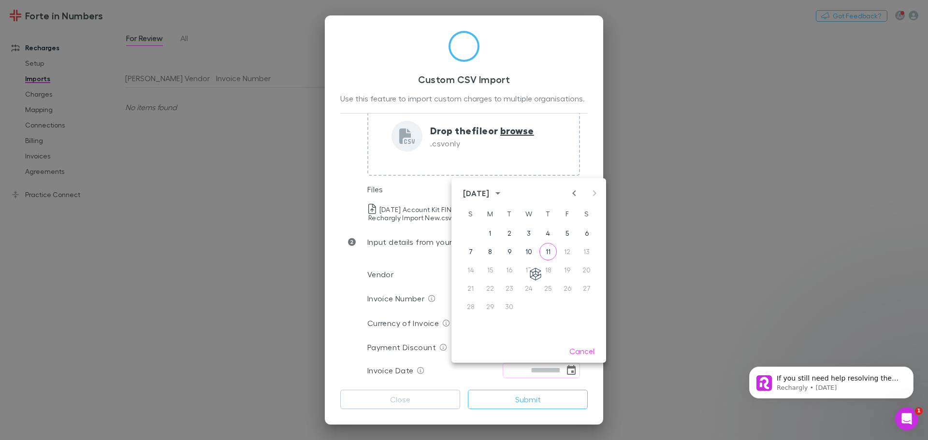
click at [573, 190] on icon "Previous month" at bounding box center [574, 193] width 12 height 12
click at [466, 330] on button "31" at bounding box center [470, 324] width 17 height 17
type input "**********"
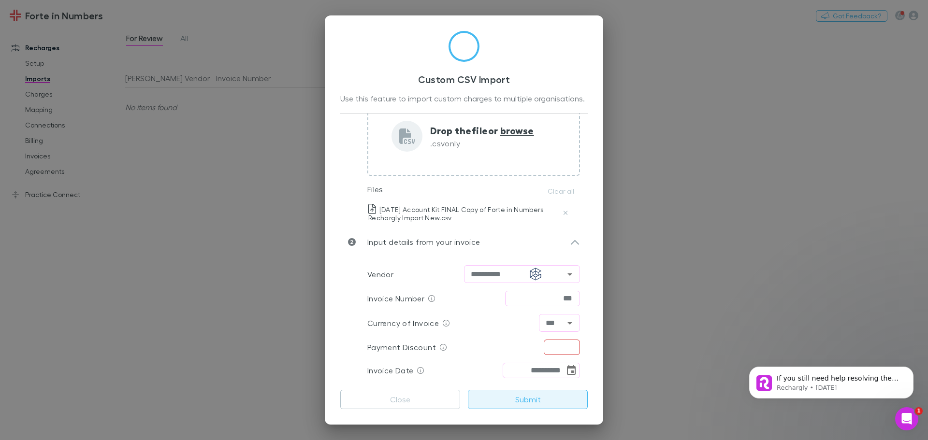
click at [527, 402] on button "Submit" at bounding box center [528, 399] width 120 height 19
click at [402, 412] on div "**********" at bounding box center [464, 219] width 278 height 409
click at [427, 392] on button "Close" at bounding box center [400, 399] width 120 height 19
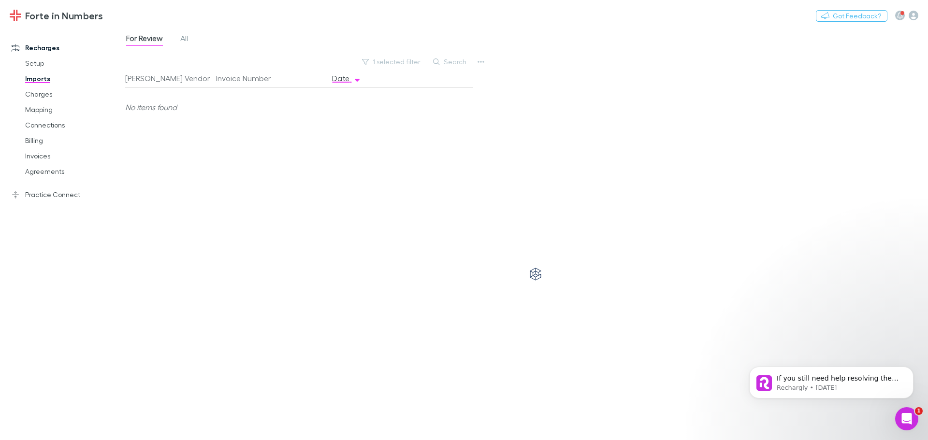
click at [177, 35] on div "For Review All" at bounding box center [161, 39] width 72 height 15
click at [183, 35] on span "All" at bounding box center [184, 39] width 8 height 13
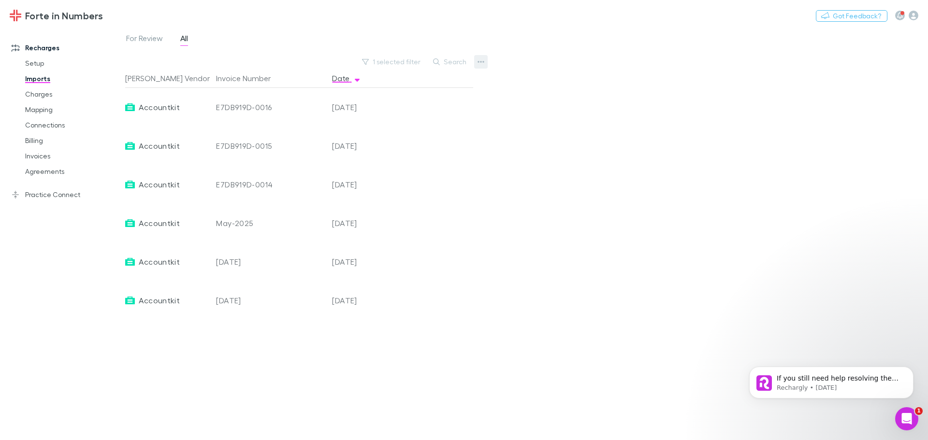
click at [486, 65] on button "button" at bounding box center [481, 62] width 14 height 14
click at [449, 83] on p "Custom CSV Import" at bounding box center [420, 81] width 117 height 12
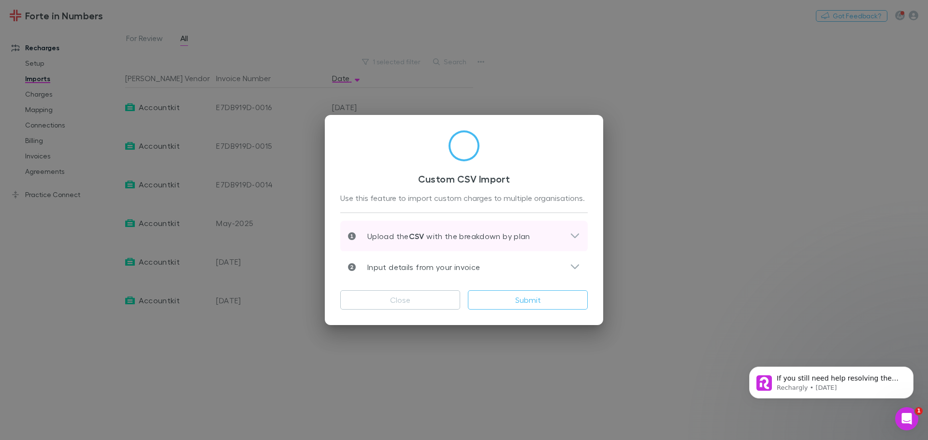
click at [574, 237] on icon at bounding box center [575, 235] width 8 height 5
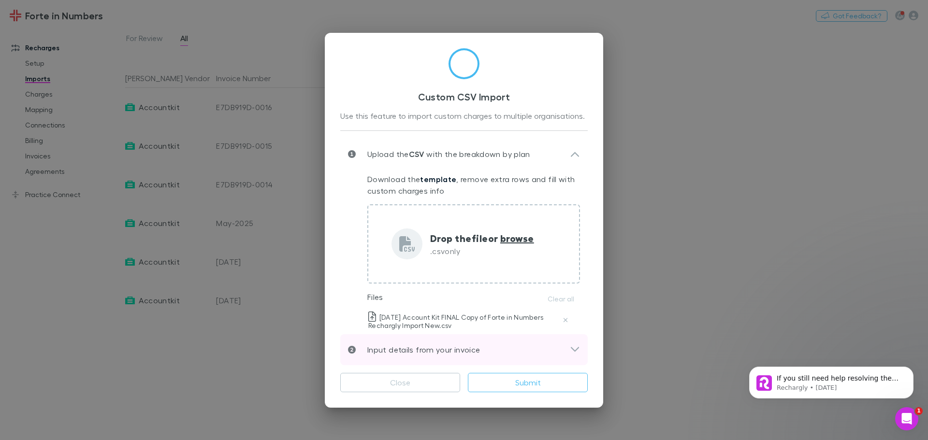
click at [565, 345] on div "Input details from your invoice" at bounding box center [459, 350] width 222 height 12
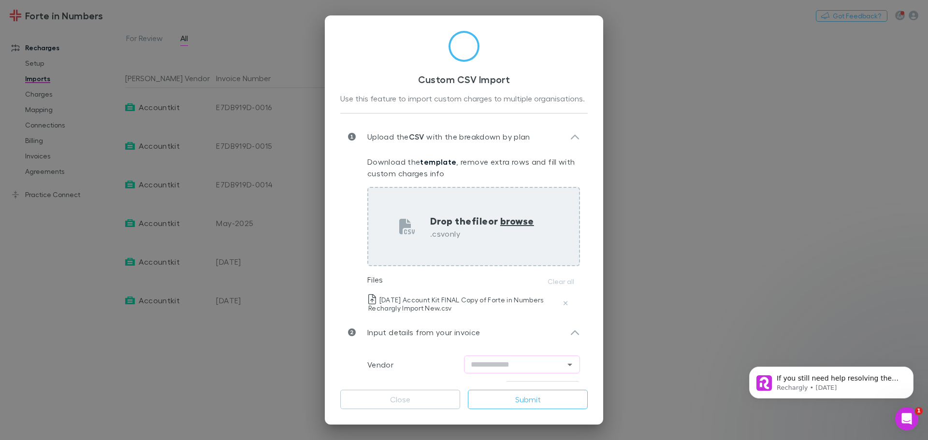
scroll to position [90, 0]
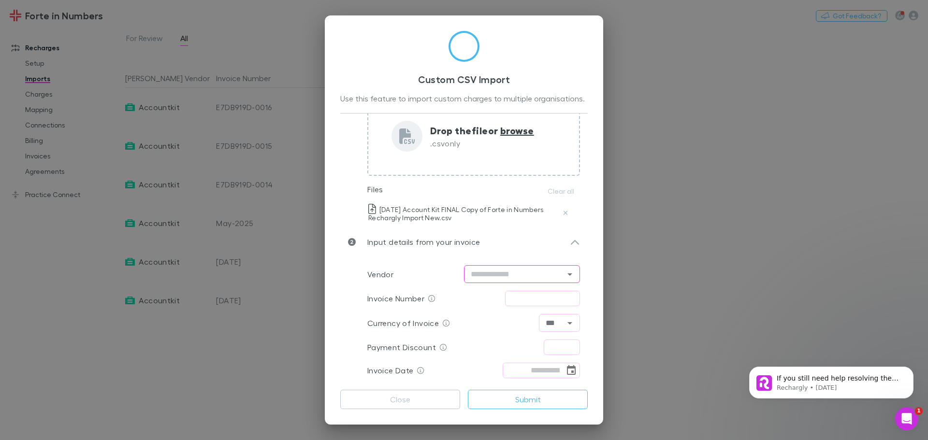
click at [513, 266] on div "​" at bounding box center [522, 274] width 116 height 18
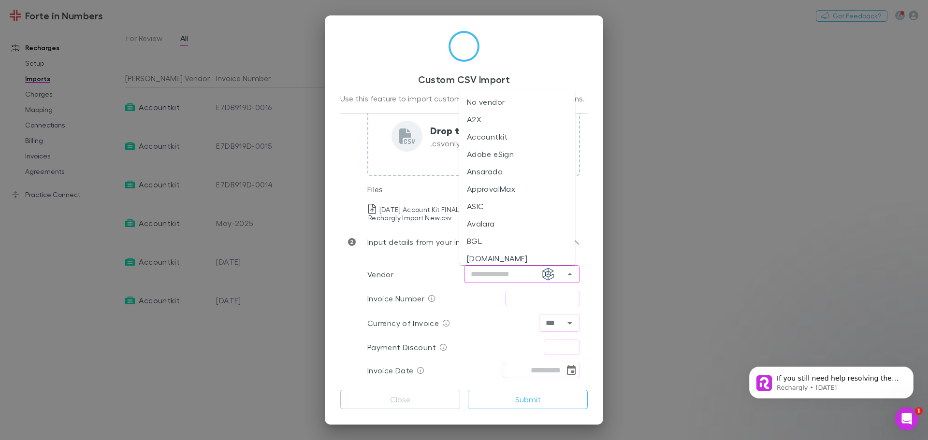
click at [511, 133] on li "Accountkit" at bounding box center [517, 136] width 116 height 17
type input "**********"
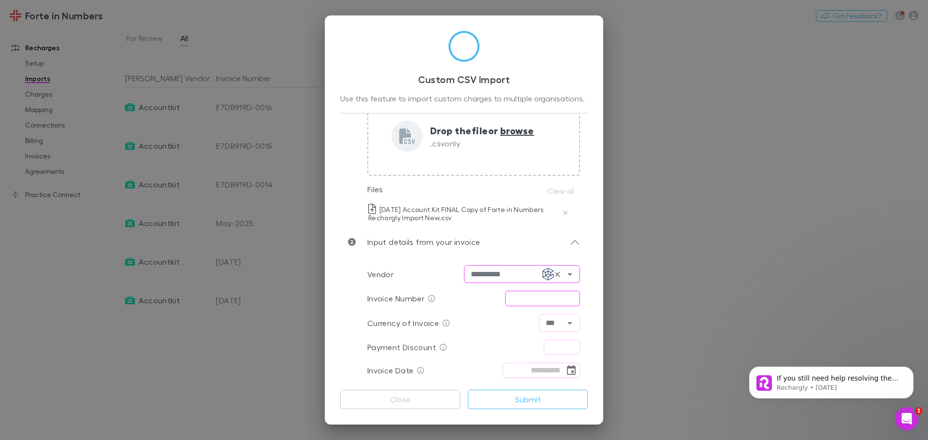
click at [528, 306] on input "text" at bounding box center [542, 298] width 75 height 15
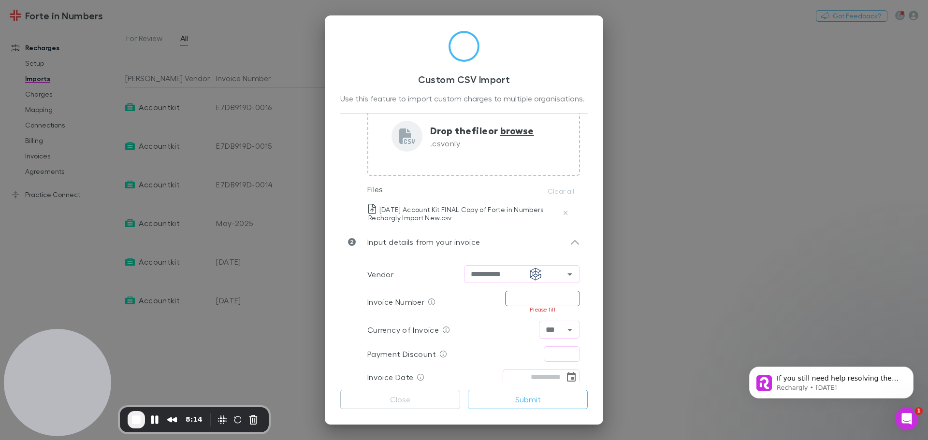
click at [514, 301] on input "text" at bounding box center [542, 298] width 75 height 15
type input "**********"
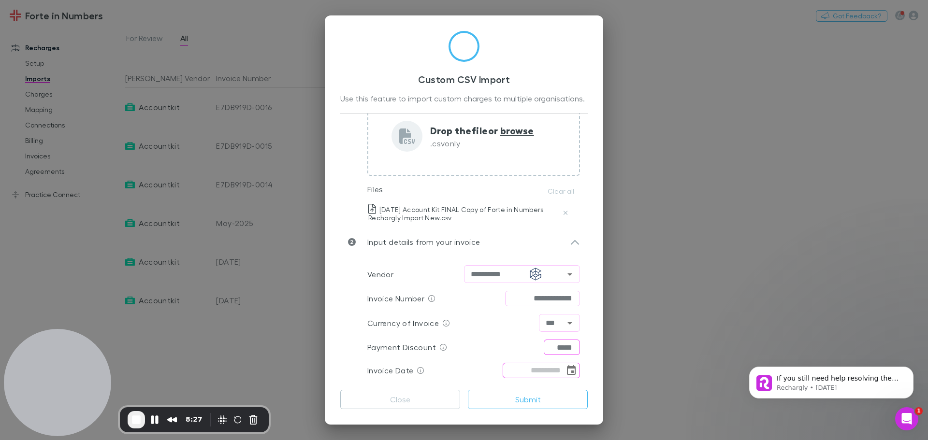
click at [567, 367] on icon "Choose date" at bounding box center [571, 370] width 9 height 10
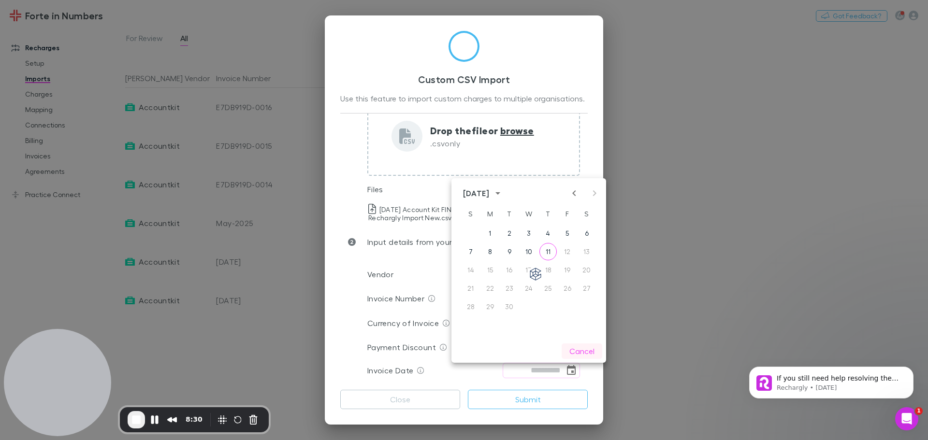
click at [579, 350] on button "Cancel" at bounding box center [581, 351] width 41 height 15
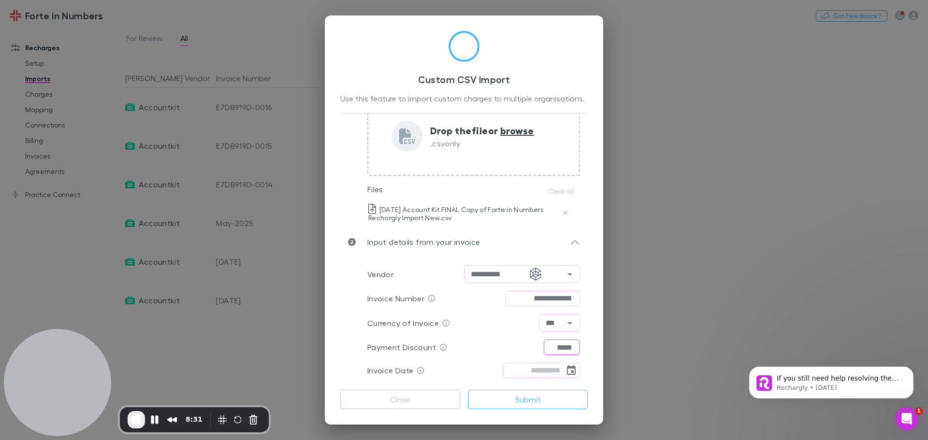
click at [544, 344] on input "*****" at bounding box center [562, 347] width 36 height 15
type input "****"
click at [565, 375] on icon "Choose date" at bounding box center [571, 371] width 12 height 12
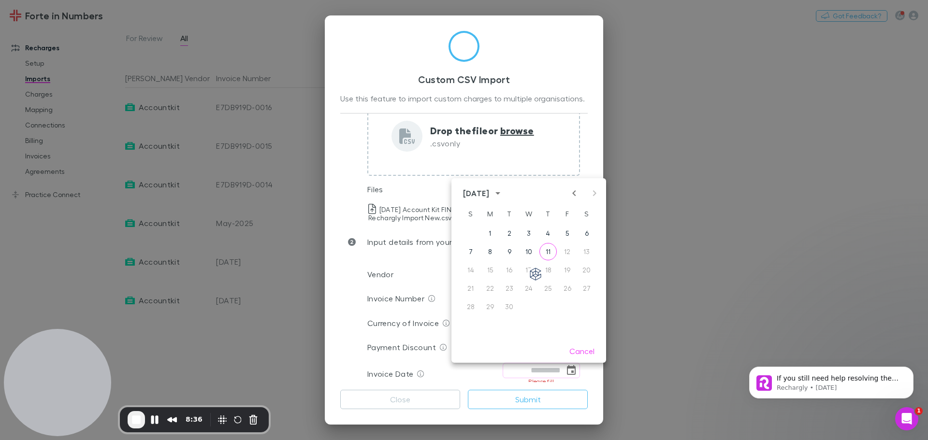
click at [574, 198] on icon "Previous month" at bounding box center [574, 193] width 12 height 12
click at [467, 323] on button "31" at bounding box center [470, 324] width 17 height 17
type input "**********"
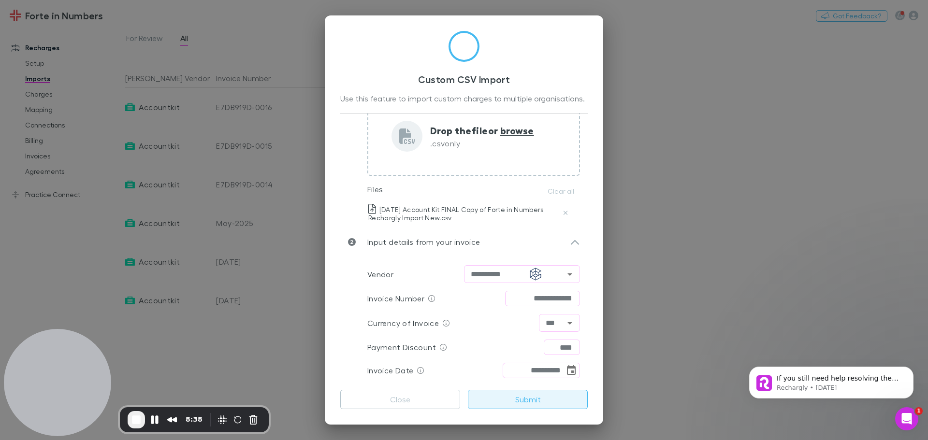
click at [543, 397] on button "Submit" at bounding box center [528, 399] width 120 height 19
click at [372, 401] on button "Close" at bounding box center [400, 399] width 120 height 19
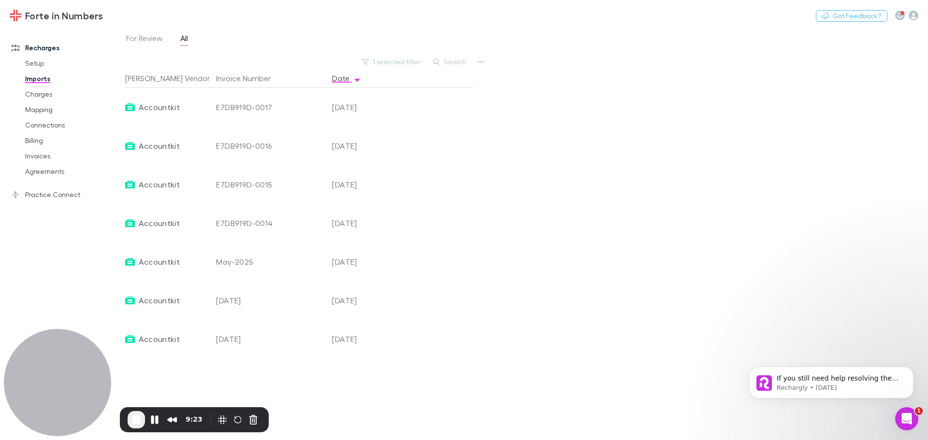
click at [131, 418] on span "End Recording" at bounding box center [136, 420] width 12 height 12
